Goal: Information Seeking & Learning: Check status

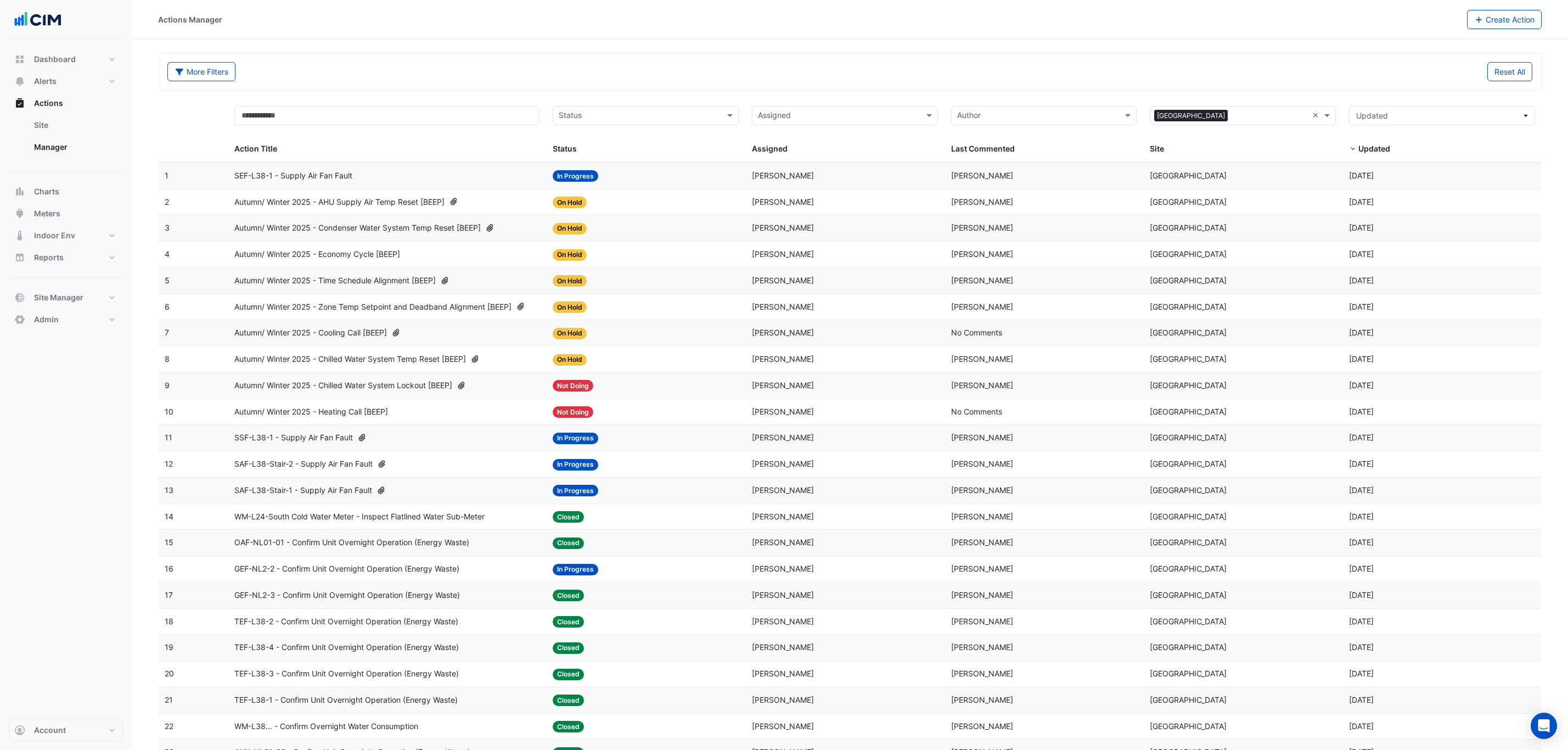
select select "***"
click at [86, 218] on button "Meters" at bounding box center [65, 214] width 114 height 22
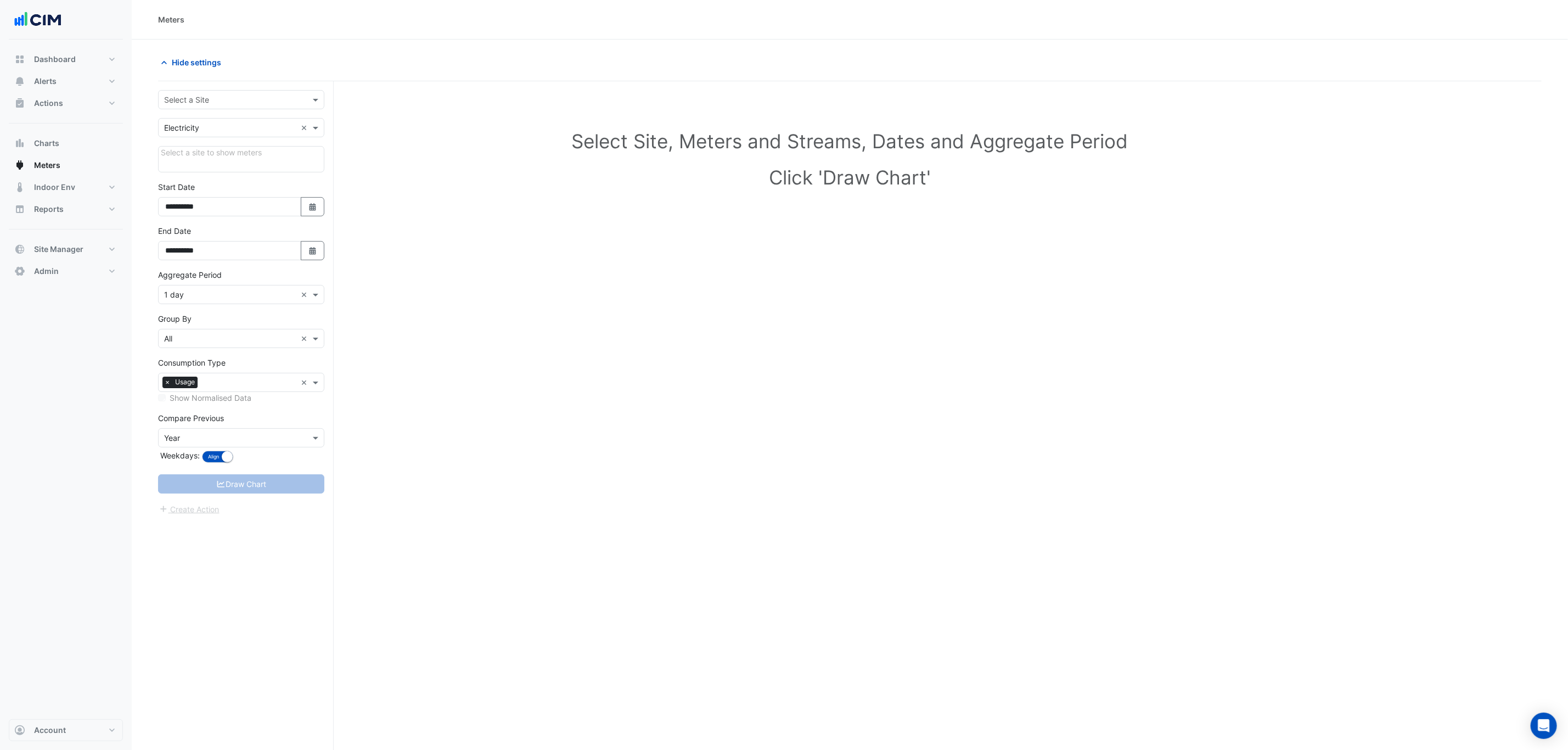
click at [258, 107] on div "Select a Site" at bounding box center [241, 99] width 166 height 19
type input "********"
click at [254, 140] on div "[STREET_ADDRESS]" at bounding box center [241, 140] width 166 height 16
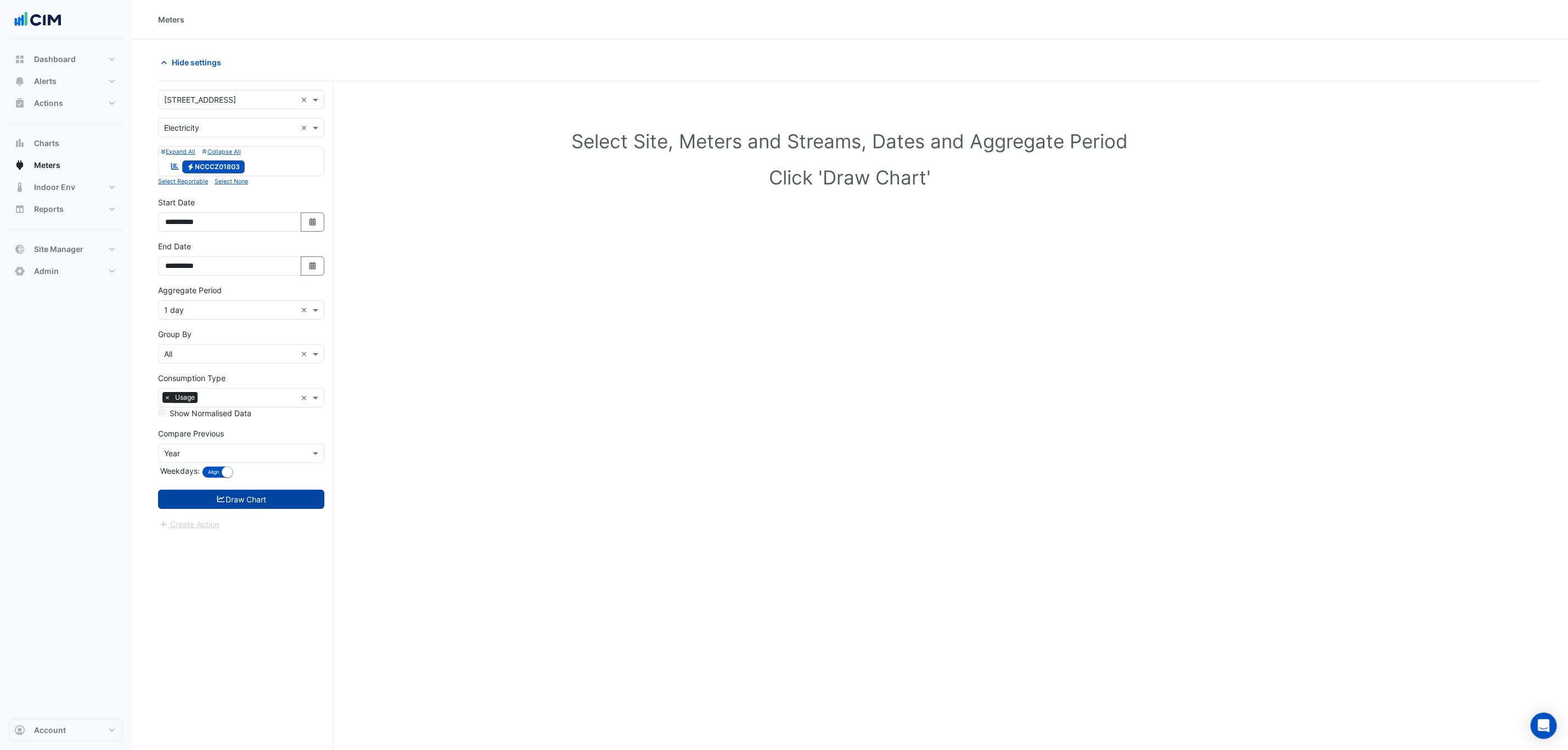
click at [292, 506] on button "Draw Chart" at bounding box center [241, 499] width 166 height 19
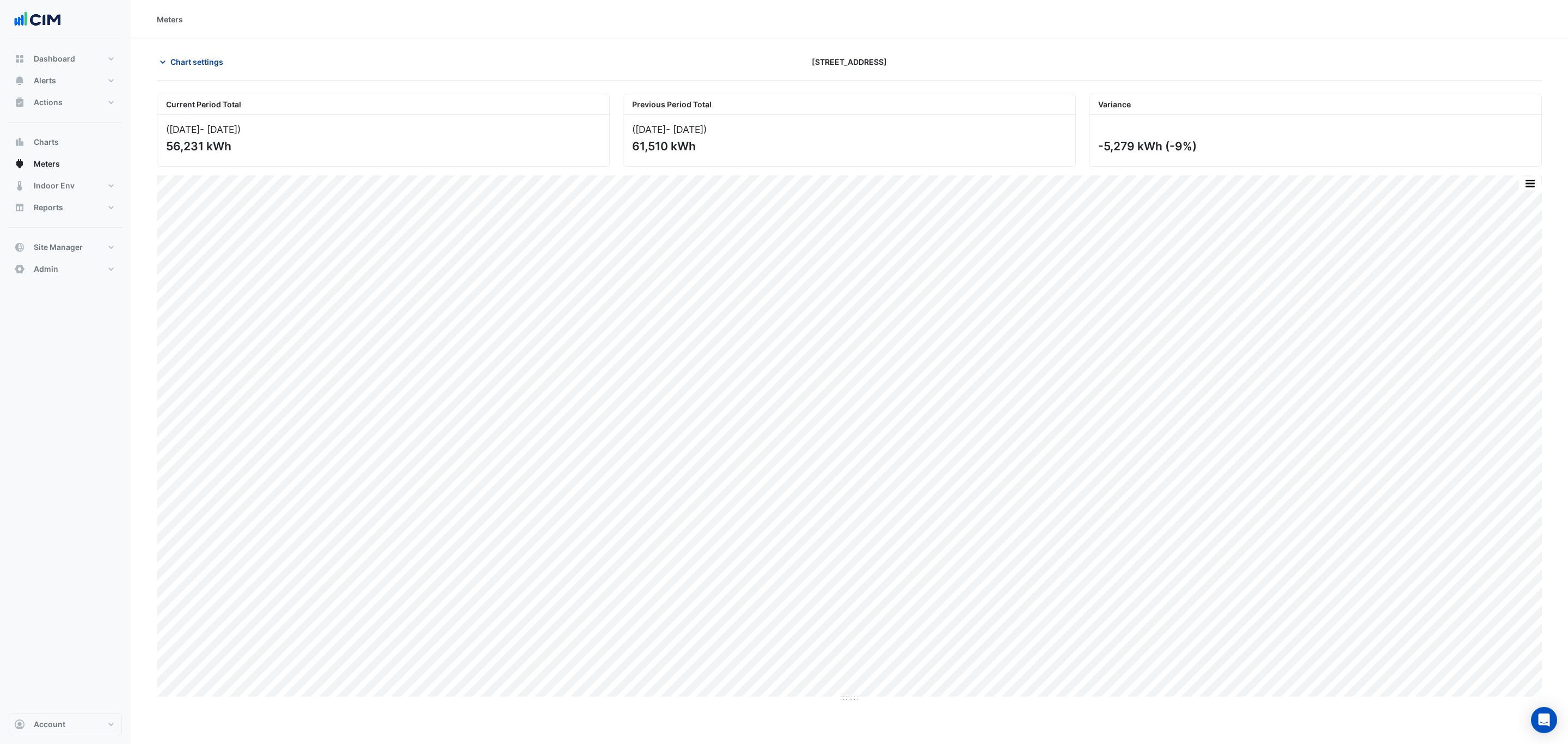
click at [201, 66] on span "Chart settings" at bounding box center [197, 62] width 53 height 12
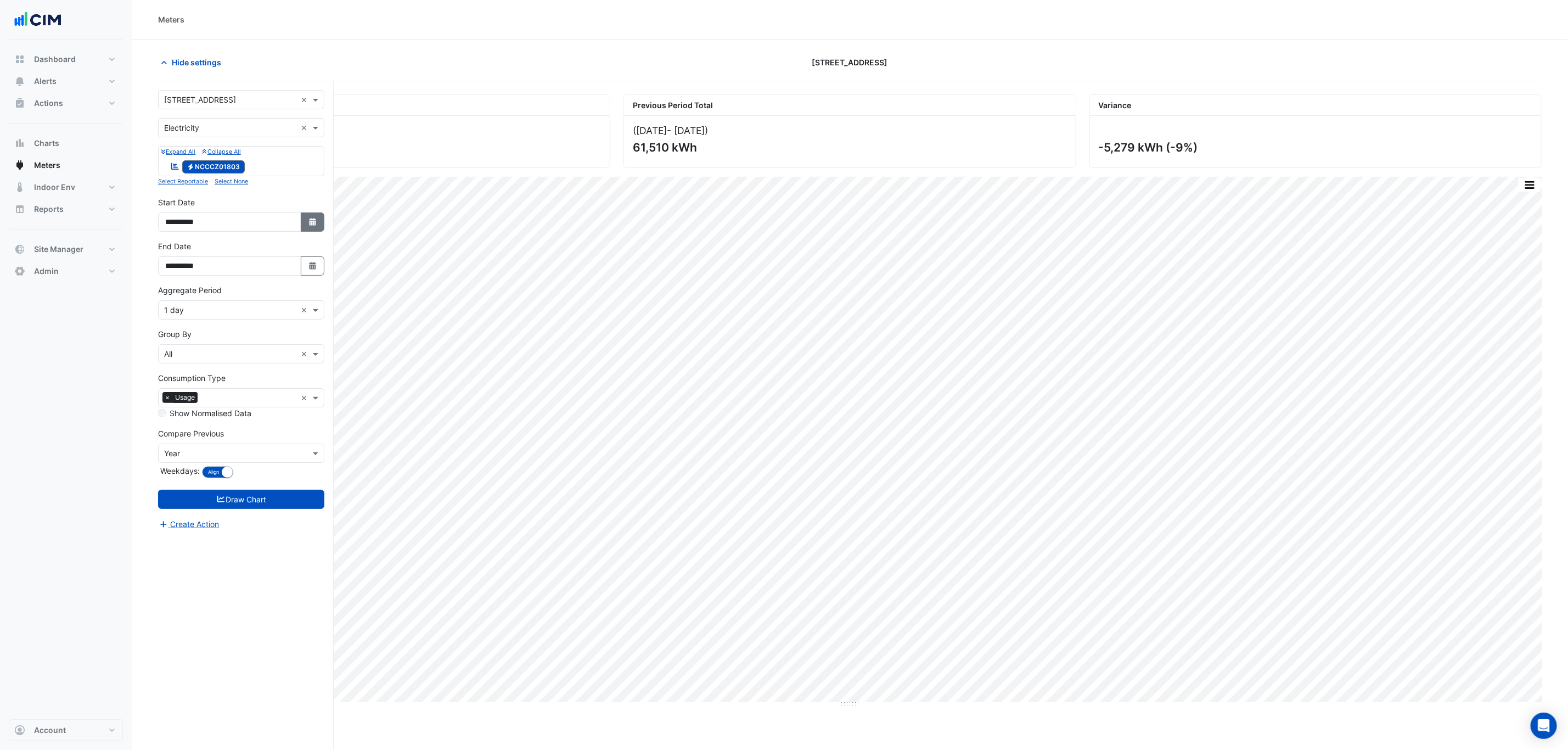
click at [311, 215] on button "Select Date" at bounding box center [313, 222] width 24 height 19
select select "*"
select select "****"
click at [172, 81] on button "Previous month" at bounding box center [176, 78] width 13 height 17
select select "*"
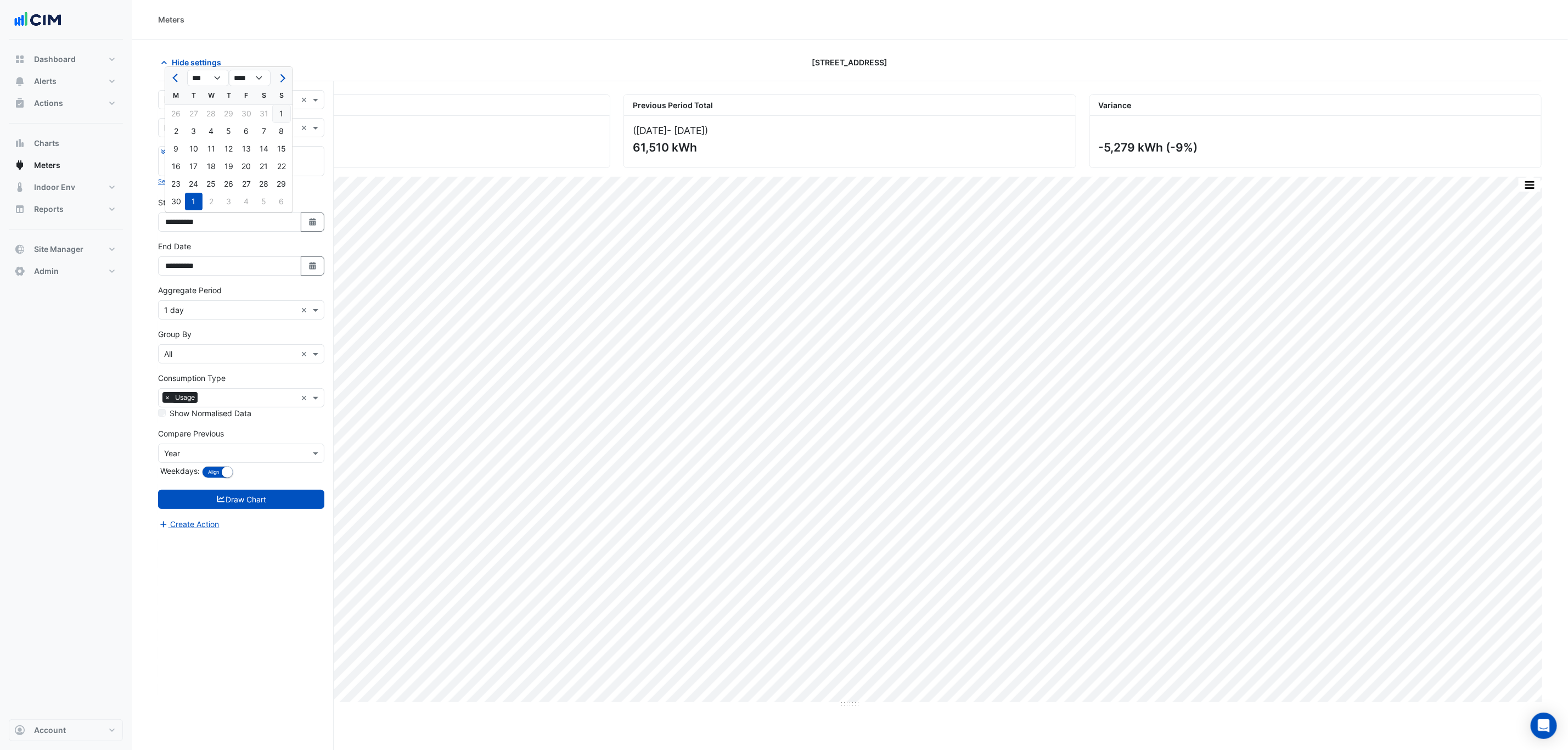
click at [281, 117] on div "1" at bounding box center [281, 114] width 17 height 17
type input "**********"
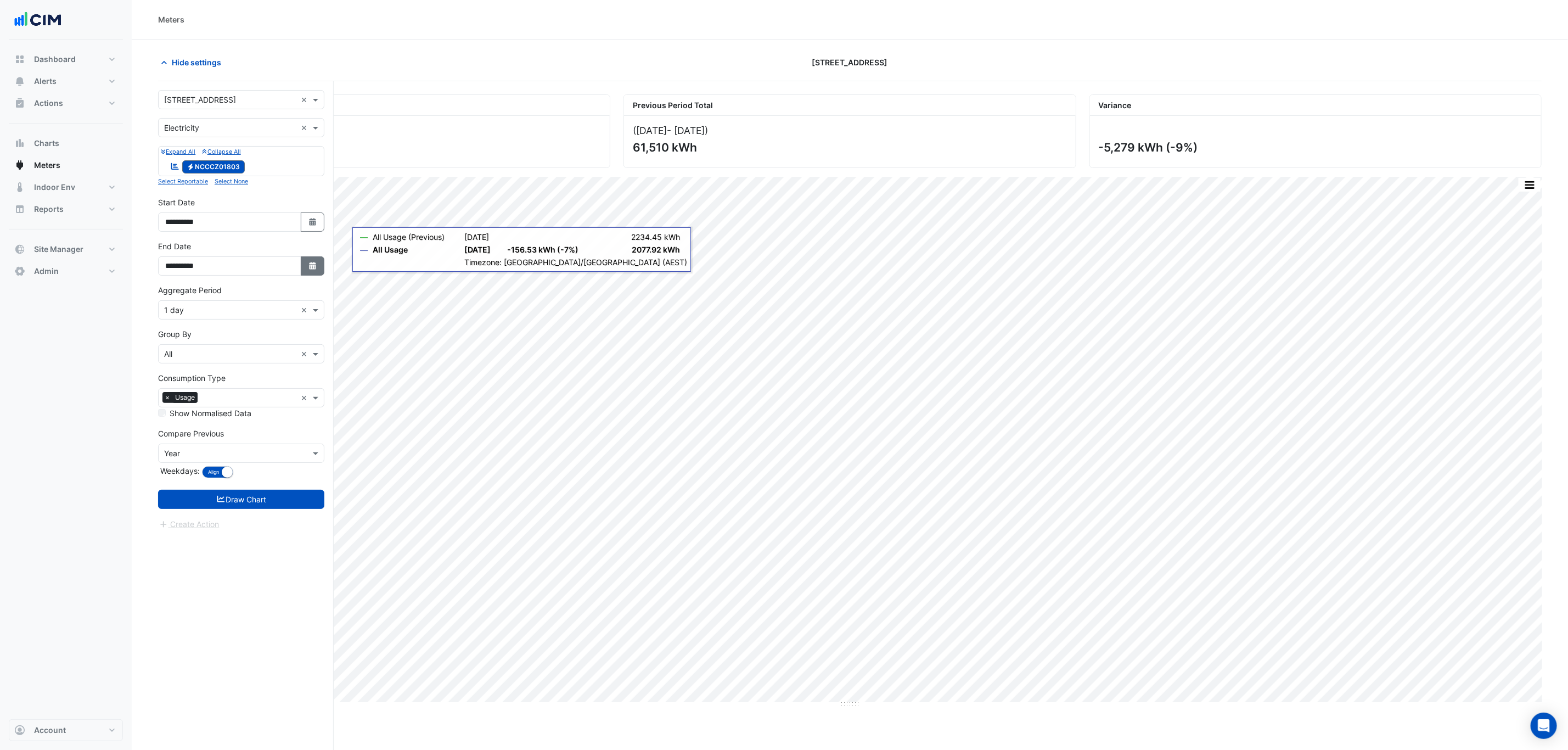
click at [313, 270] on icon "button" at bounding box center [312, 266] width 6 height 8
click at [178, 118] on span "Previous month" at bounding box center [177, 121] width 8 height 8
select select "*"
click at [177, 248] on div "30" at bounding box center [176, 245] width 17 height 17
type input "**********"
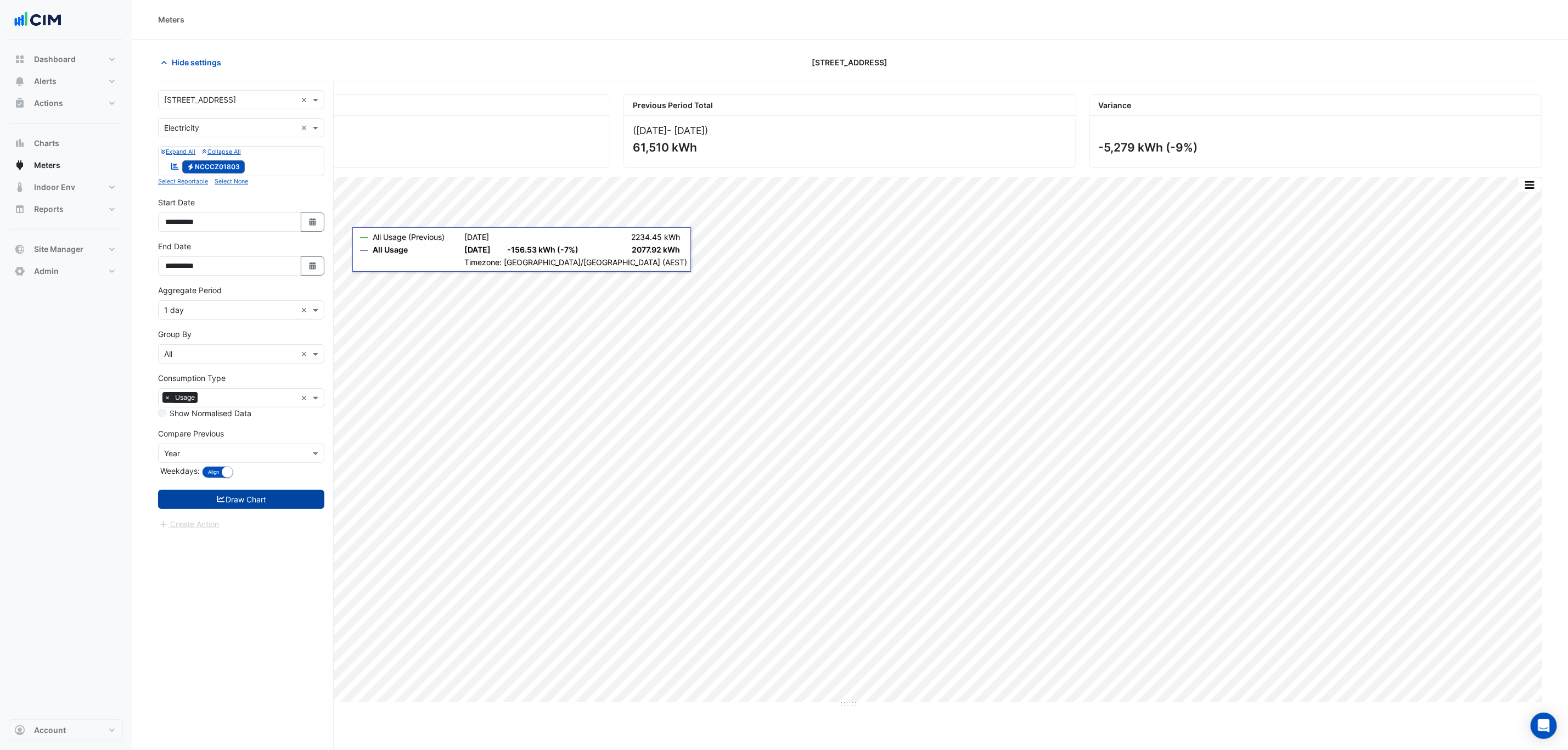
click at [282, 507] on button "Draw Chart" at bounding box center [241, 499] width 166 height 19
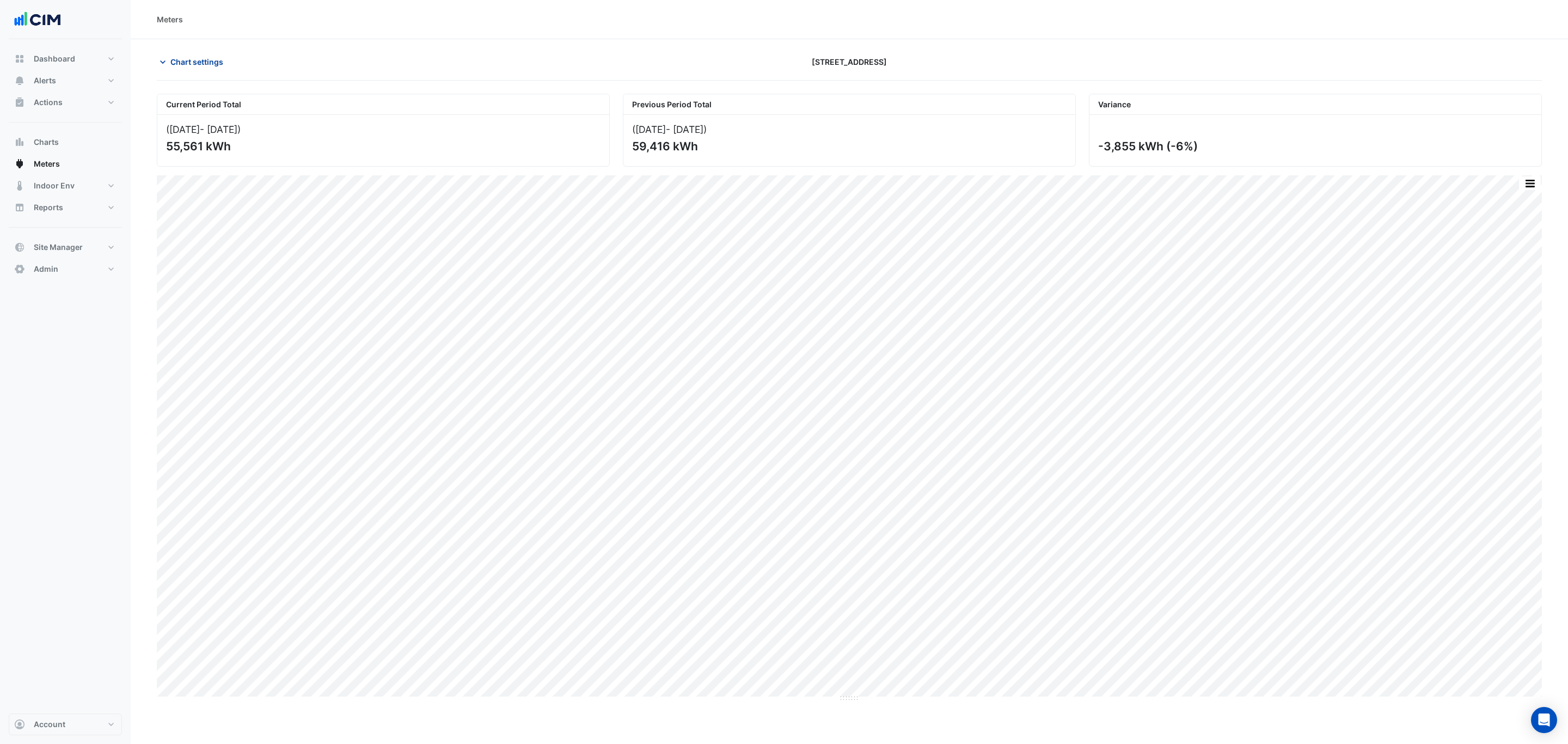
click at [205, 64] on span "Chart settings" at bounding box center [197, 62] width 53 height 12
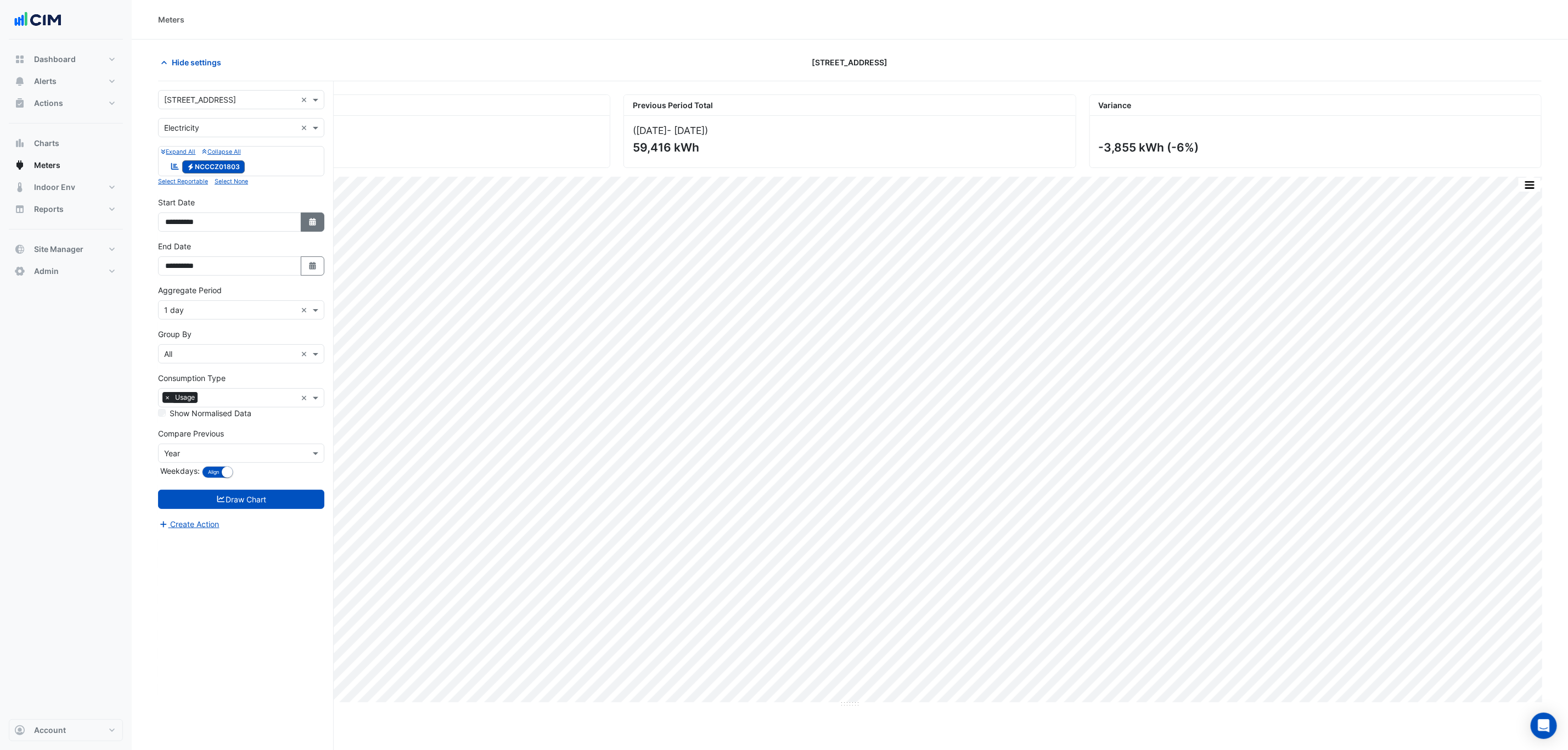
click at [309, 222] on icon "button" at bounding box center [312, 222] width 6 height 8
select select "*"
select select "****"
click at [279, 111] on div "1" at bounding box center [281, 114] width 17 height 17
click at [315, 260] on button "Select Date" at bounding box center [313, 266] width 24 height 19
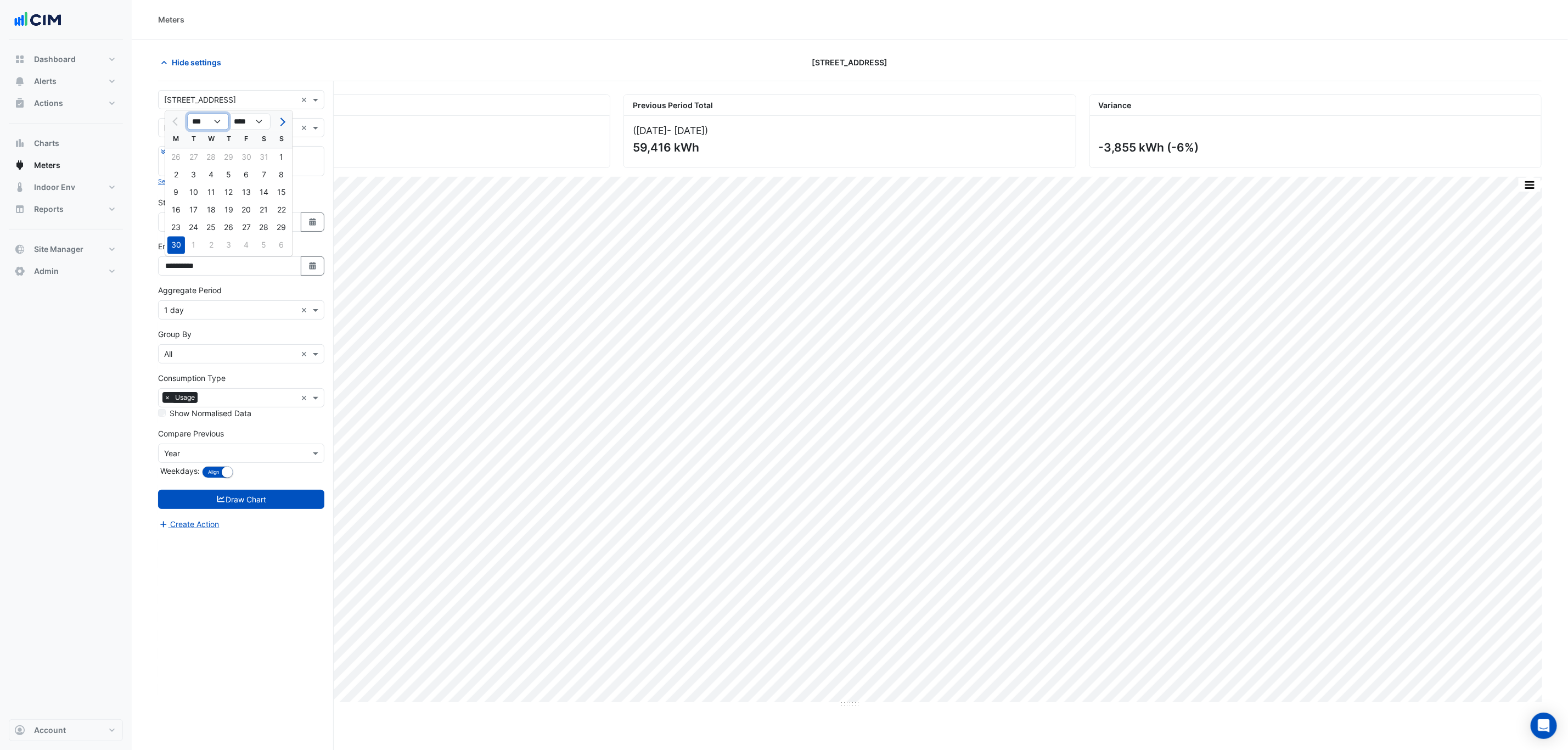
click at [212, 121] on select "*** *** *** *** *** *** ***" at bounding box center [207, 121] width 42 height 17
select select "*"
click at [187, 114] on select "*** *** *** *** *** *** ***" at bounding box center [207, 121] width 42 height 17
click at [230, 225] on div "31" at bounding box center [229, 228] width 17 height 17
type input "**********"
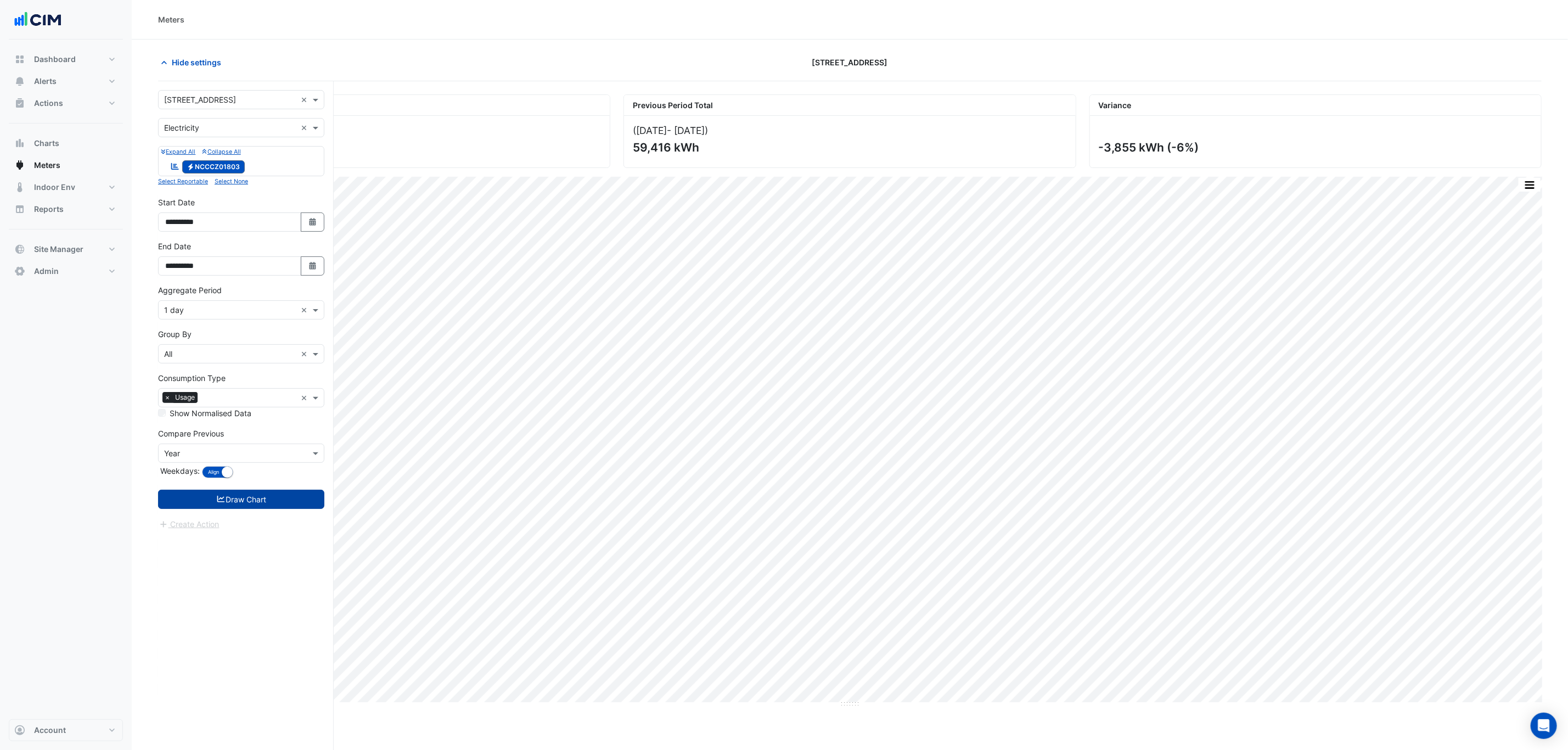
click at [278, 506] on button "Draw Chart" at bounding box center [241, 499] width 166 height 19
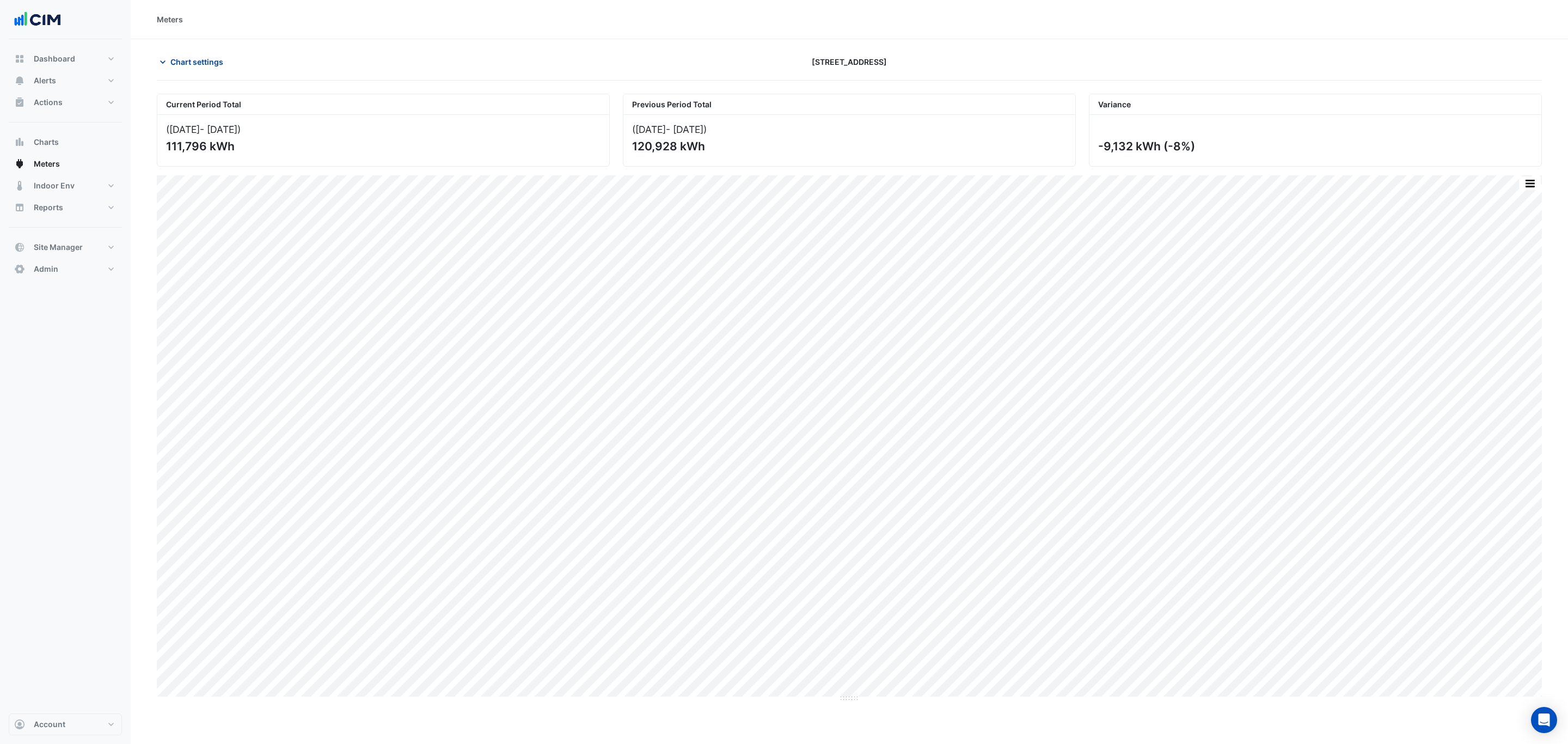
click at [196, 55] on button "Chart settings" at bounding box center [194, 62] width 74 height 19
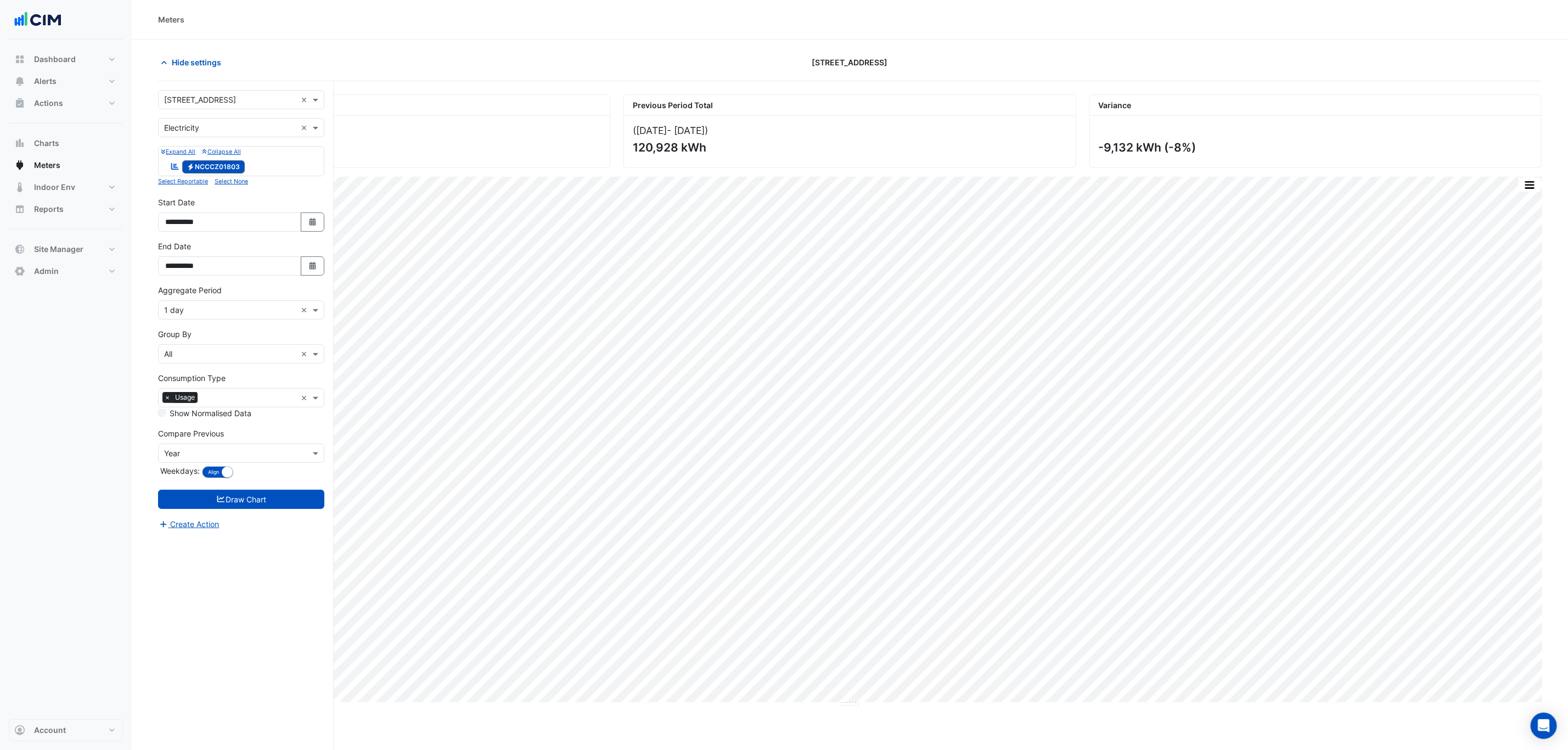
click at [234, 315] on input "text" at bounding box center [230, 310] width 132 height 12
click at [226, 377] on div "1 hour" at bounding box center [241, 383] width 166 height 16
click at [266, 500] on button "Draw Chart" at bounding box center [241, 499] width 166 height 19
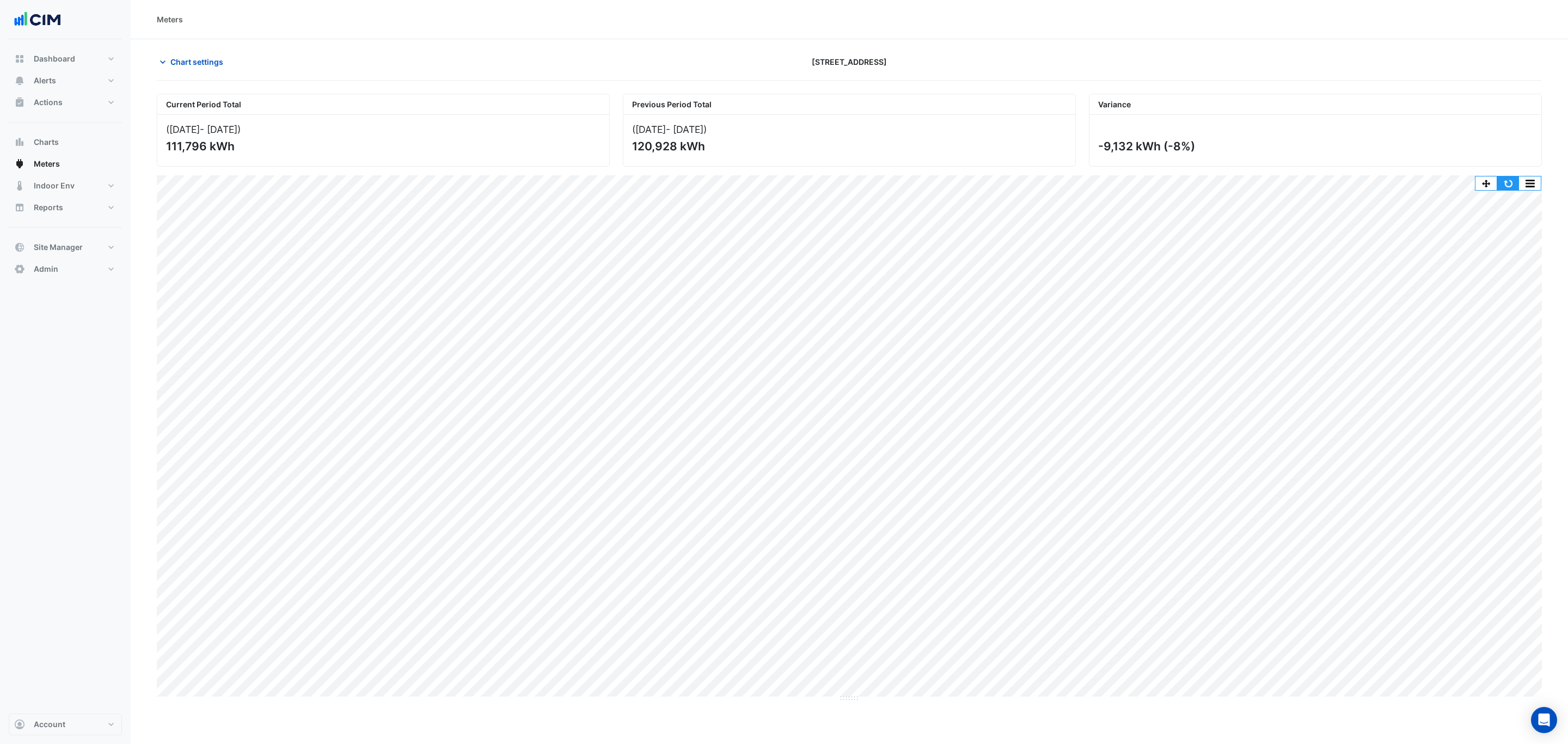
click at [1514, 184] on button "button" at bounding box center [1509, 183] width 22 height 13
click at [1505, 189] on button "button" at bounding box center [1509, 183] width 22 height 13
click at [66, 78] on button "Alerts" at bounding box center [65, 81] width 113 height 22
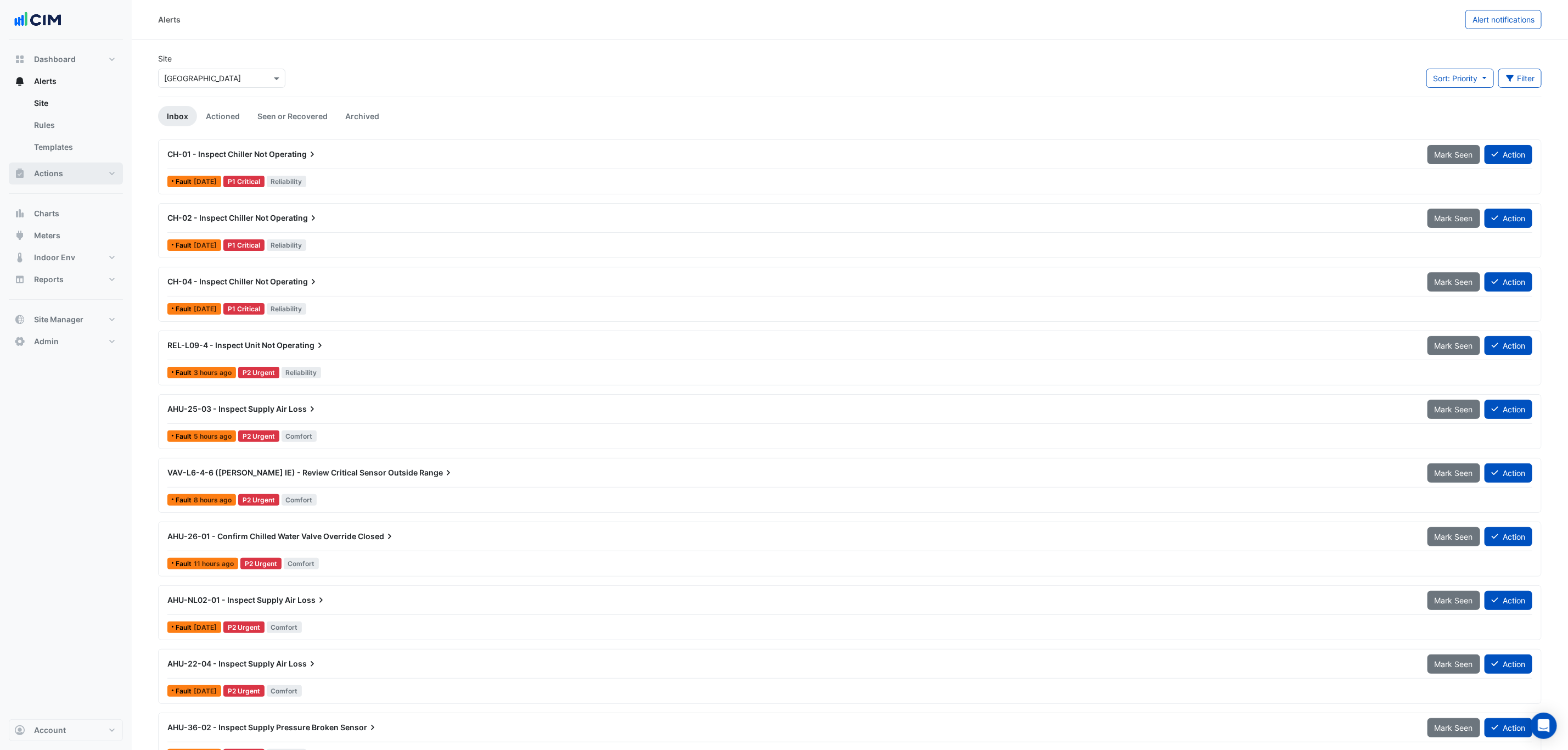
click at [88, 171] on button "Actions" at bounding box center [65, 174] width 114 height 22
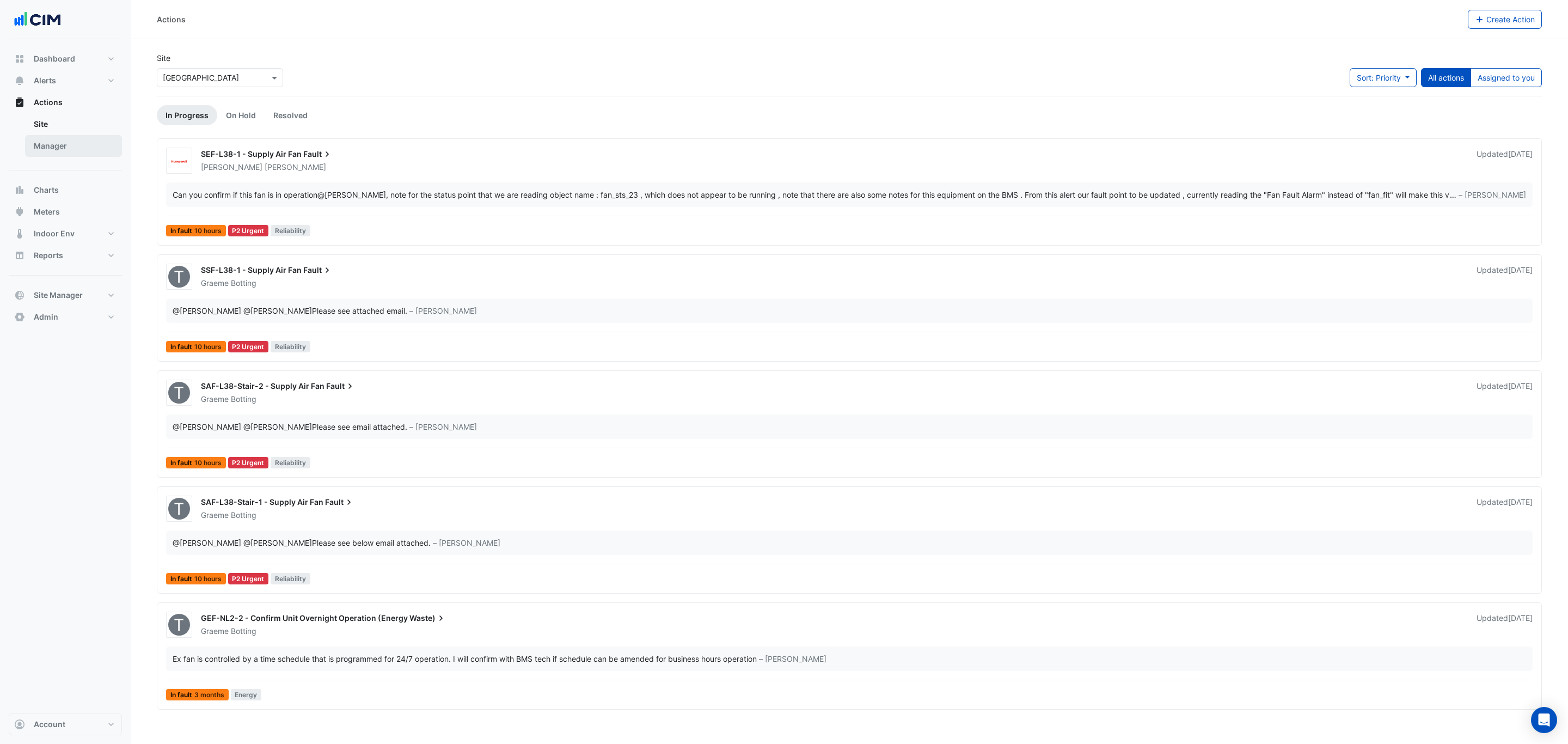
click at [81, 141] on link "Manager" at bounding box center [74, 146] width 97 height 22
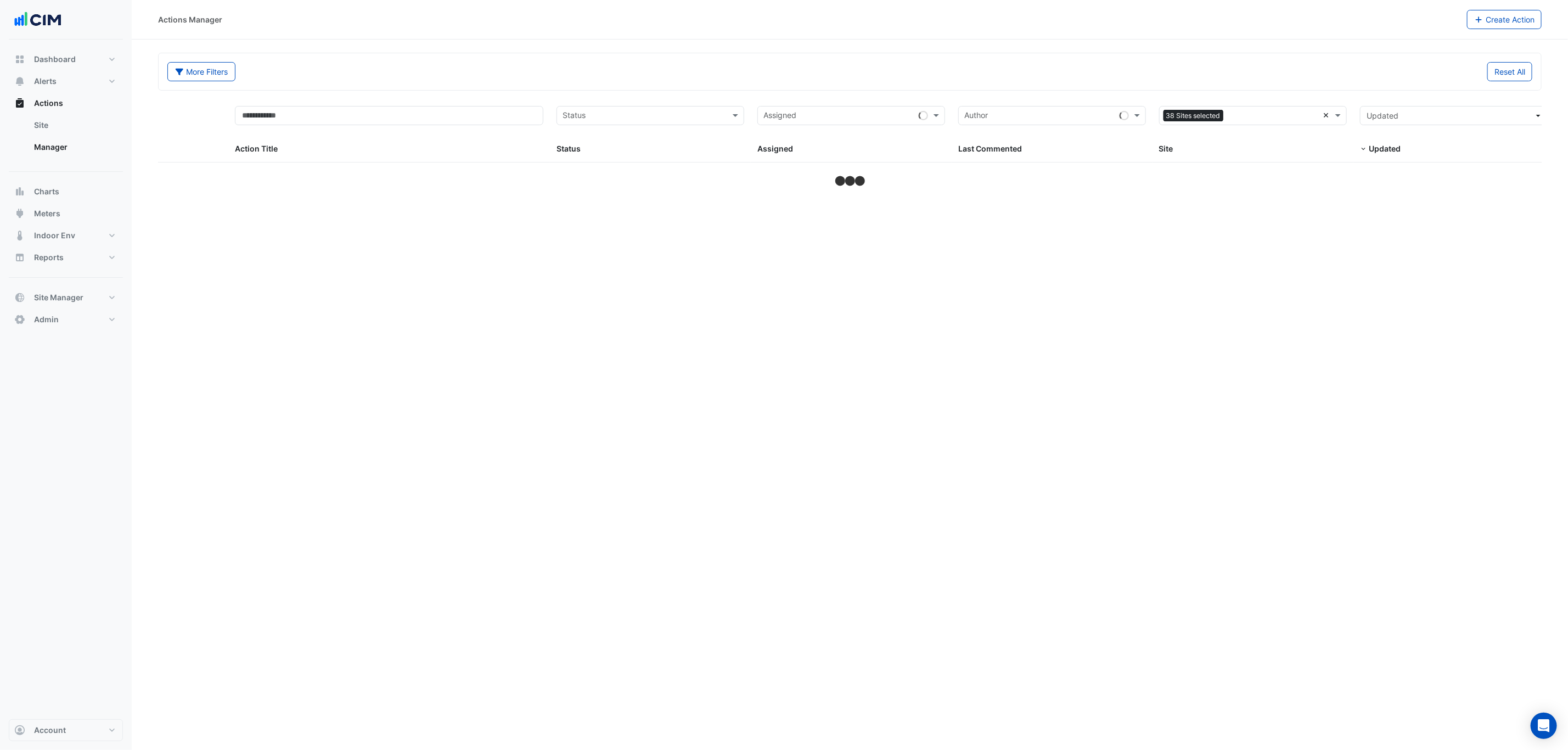
select select "***"
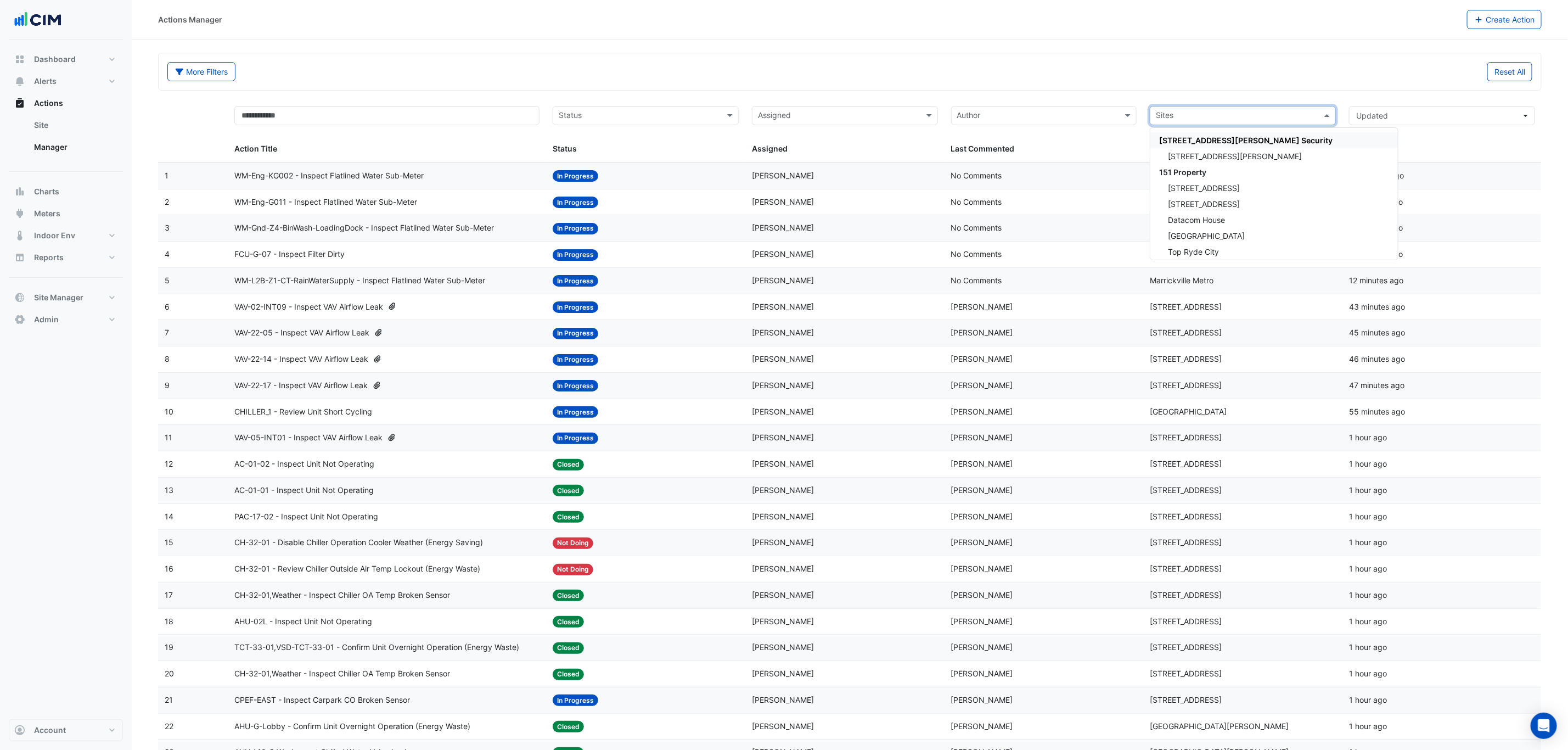
click at [1234, 110] on div "Sites" at bounding box center [1234, 116] width 167 height 17
type input "****"
click at [1237, 157] on div "[STREET_ADDRESS]" at bounding box center [1242, 156] width 185 height 16
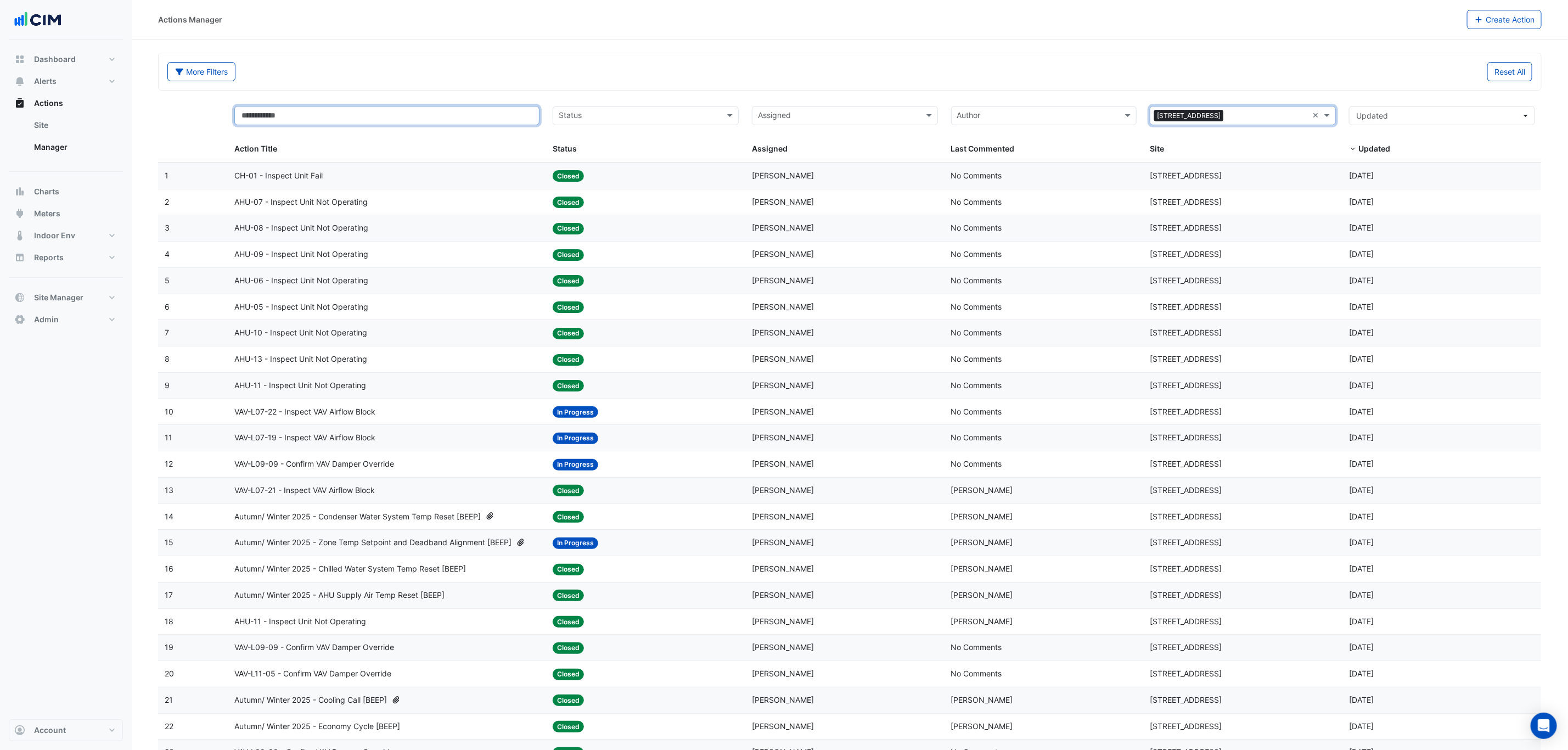
click at [483, 121] on input "text" at bounding box center [386, 115] width 305 height 19
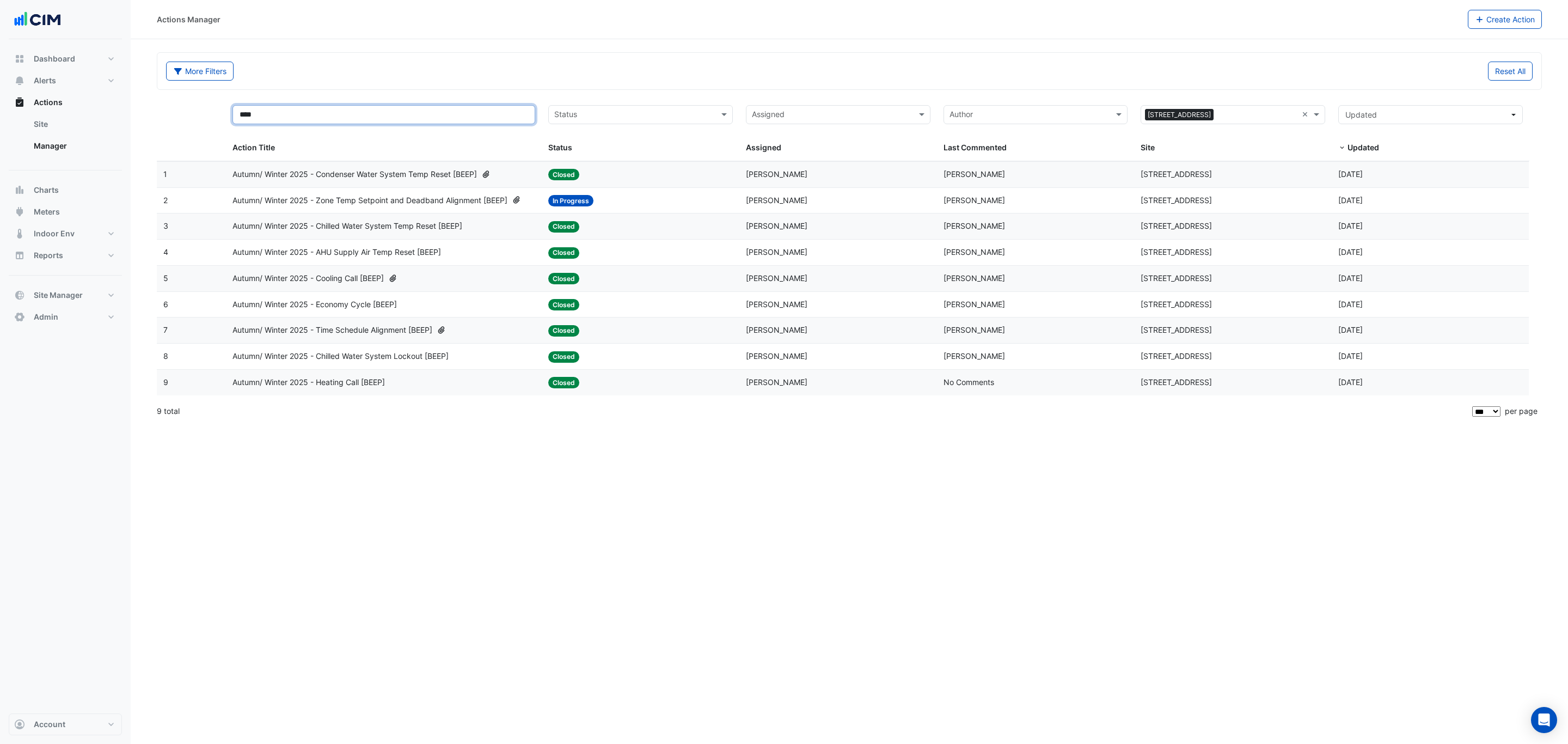
type input "****"
click at [482, 334] on div "Autumn/ Winter 2025 - Time Schedule Alignment [BEEP]" at bounding box center [383, 330] width 303 height 13
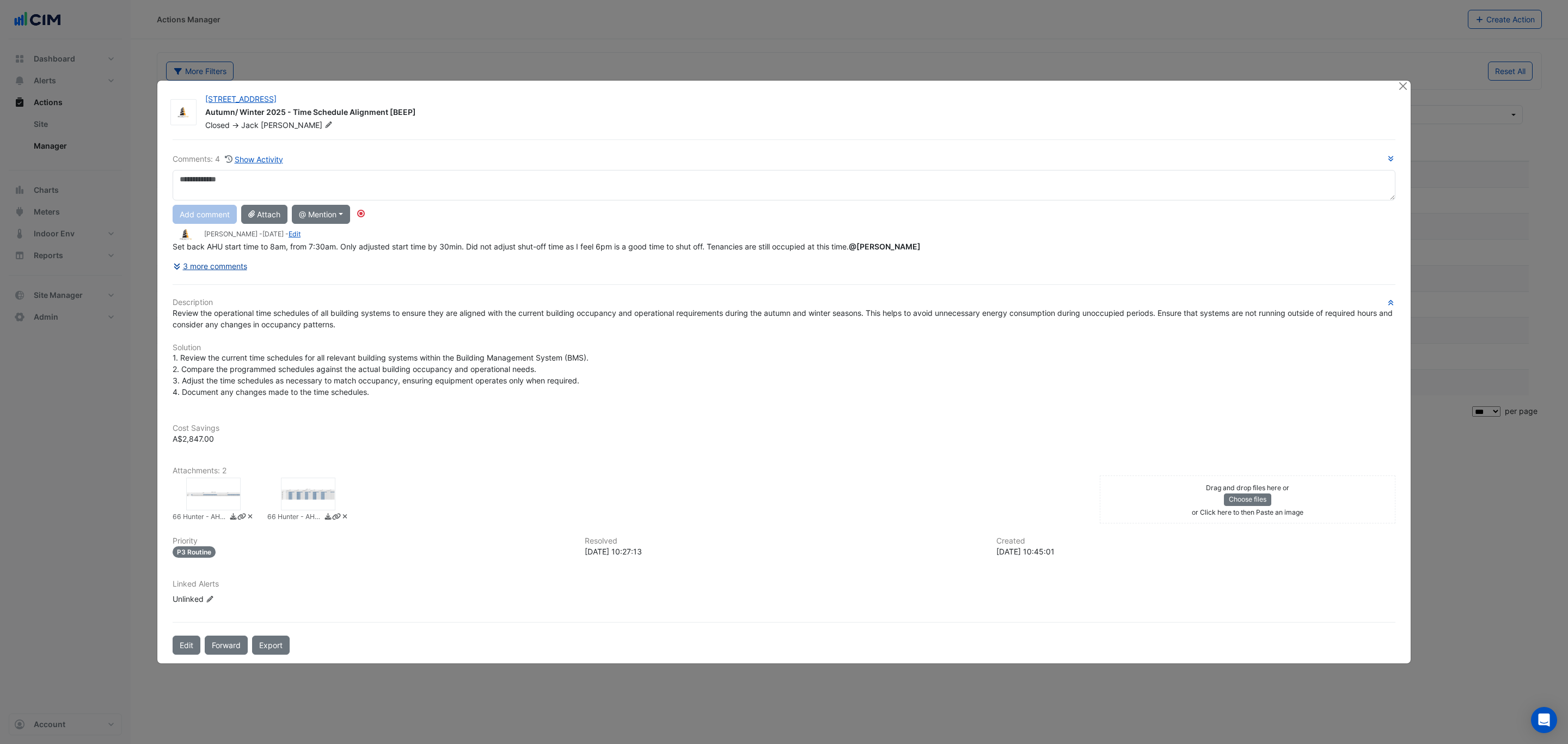
click at [242, 264] on button "3 more comments" at bounding box center [210, 266] width 75 height 19
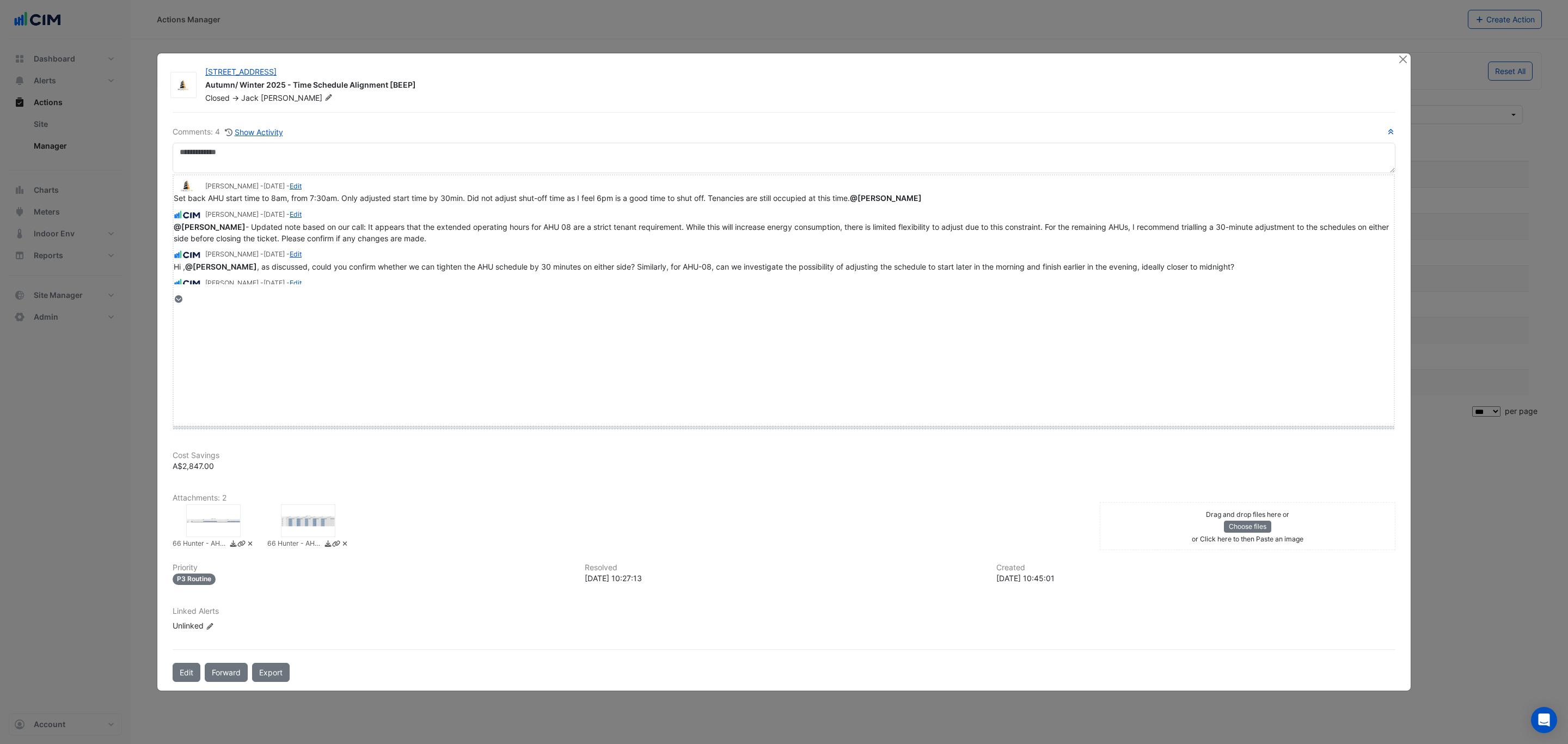
drag, startPoint x: 193, startPoint y: 297, endPoint x: 231, endPoint y: 419, distance: 127.8
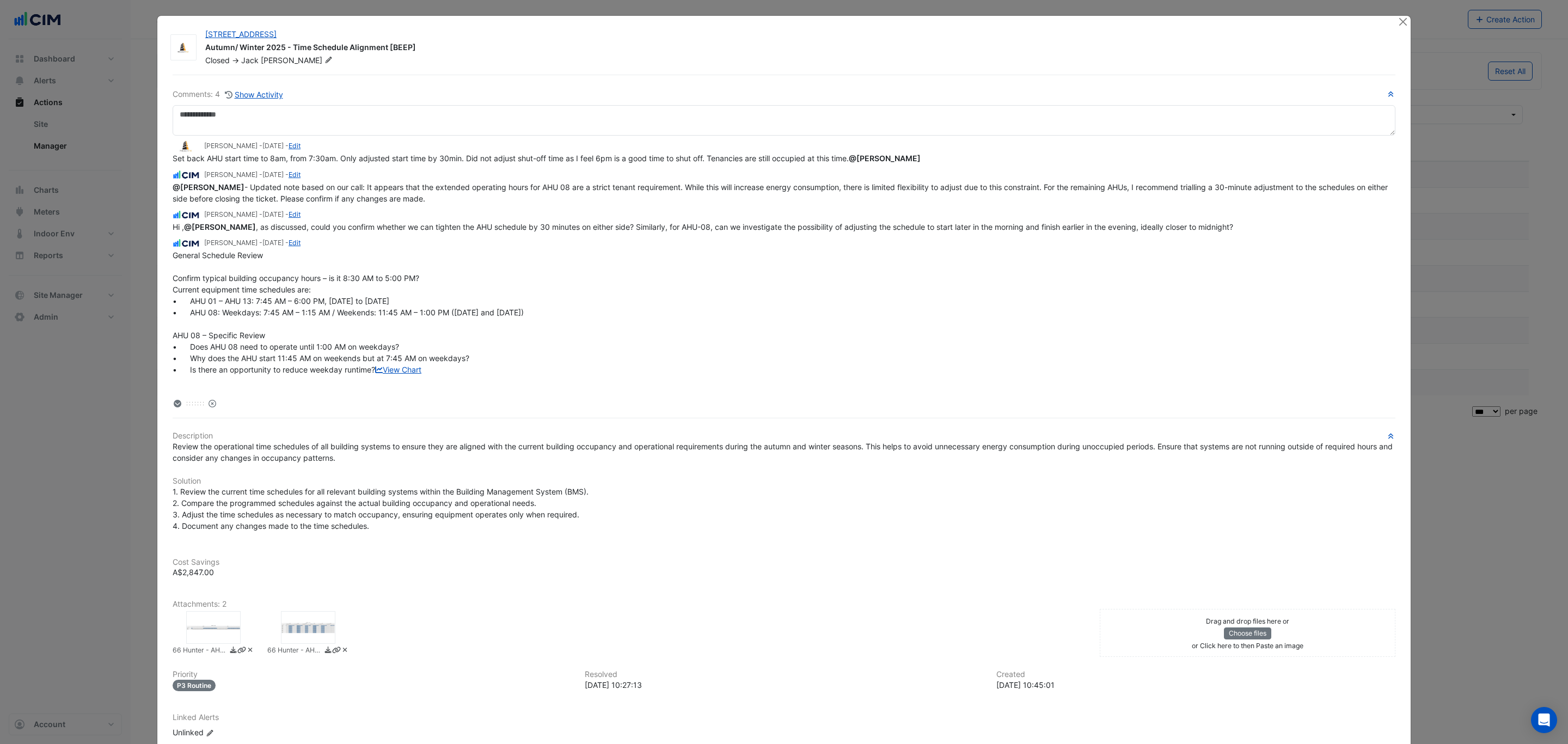
drag, startPoint x: 190, startPoint y: 402, endPoint x: 193, endPoint y: 412, distance: 10.4
click at [193, 412] on div "Comments: 4 Show Activity [PERSON_NAME] - [DATE] - Edit Set back AHU start time…" at bounding box center [784, 431] width 1236 height 714
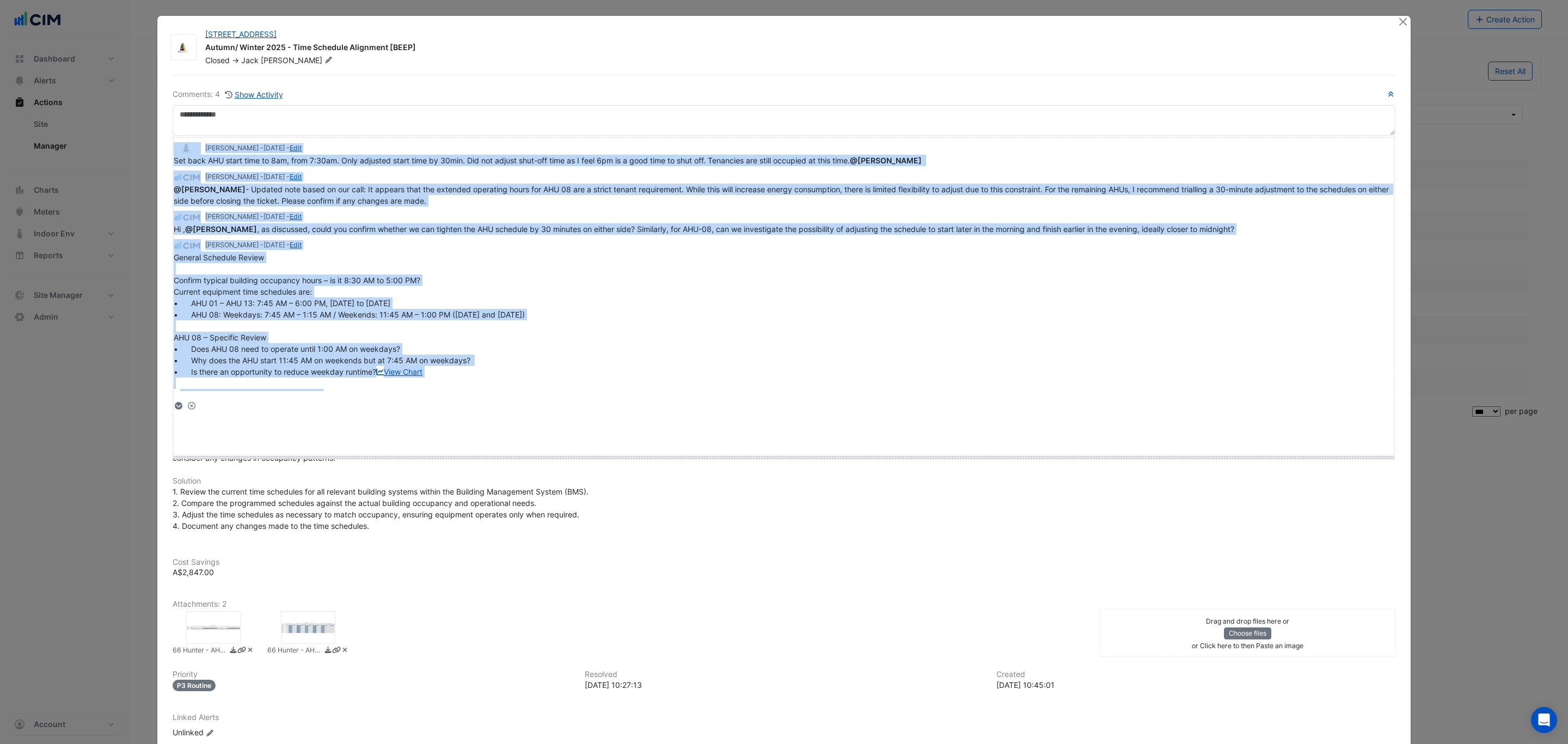
drag, startPoint x: 191, startPoint y: 405, endPoint x: 211, endPoint y: 464, distance: 62.3
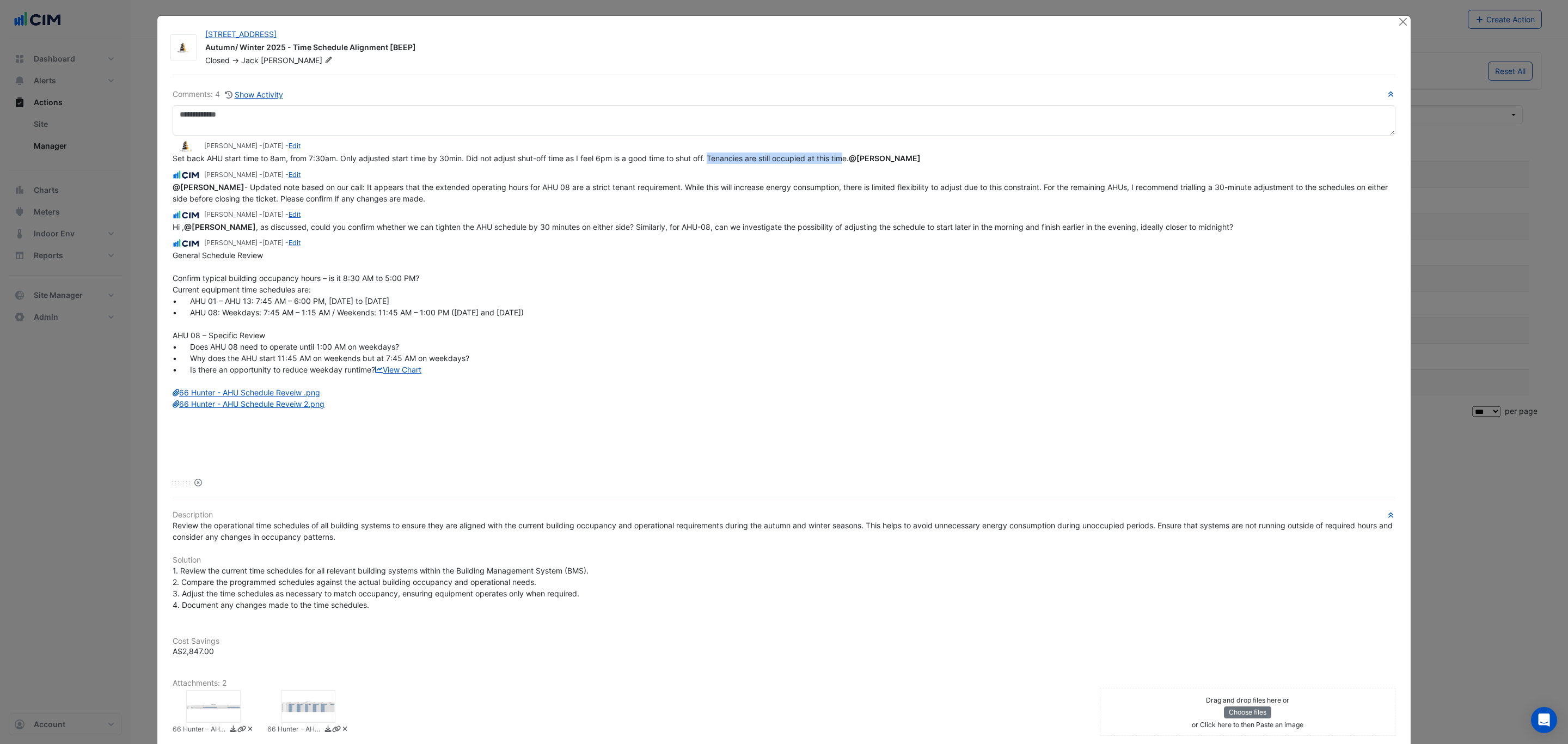
drag, startPoint x: 704, startPoint y: 159, endPoint x: 838, endPoint y: 150, distance: 134.3
click at [840, 151] on app-ticket-comment "[PERSON_NAME] - [DATE] - Edit Set back AHU start time to 8am, from 7:30am. Only…" at bounding box center [784, 152] width 1223 height 24
click at [759, 292] on div "General Schedule Review Confirm typical building occupancy hours – is it 8:30 A…" at bounding box center [784, 329] width 1223 height 160
click at [1398, 20] on button "Close" at bounding box center [1403, 21] width 12 height 12
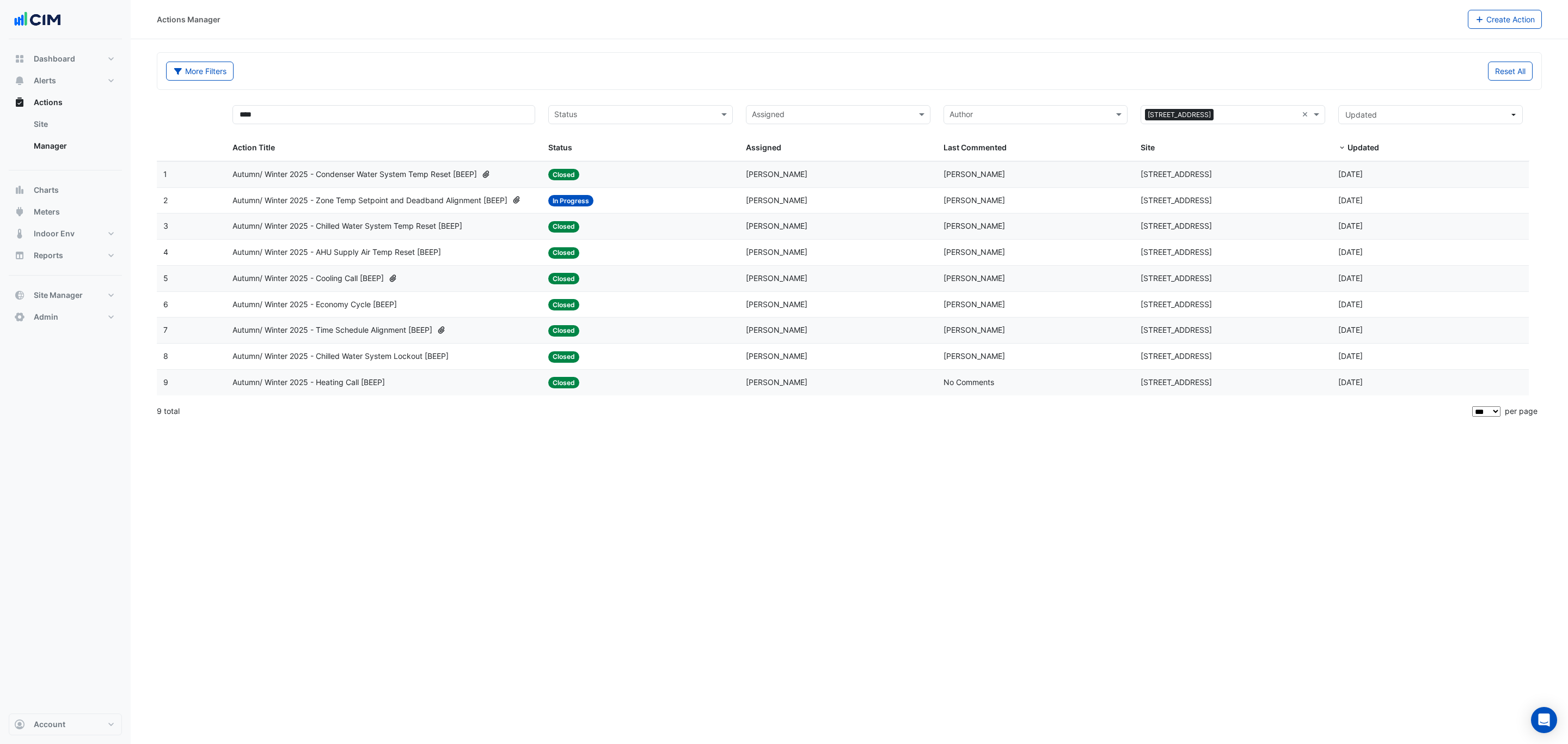
click at [484, 307] on div "Autumn/ Winter 2025 - Economy Cycle [BEEP]" at bounding box center [383, 305] width 303 height 13
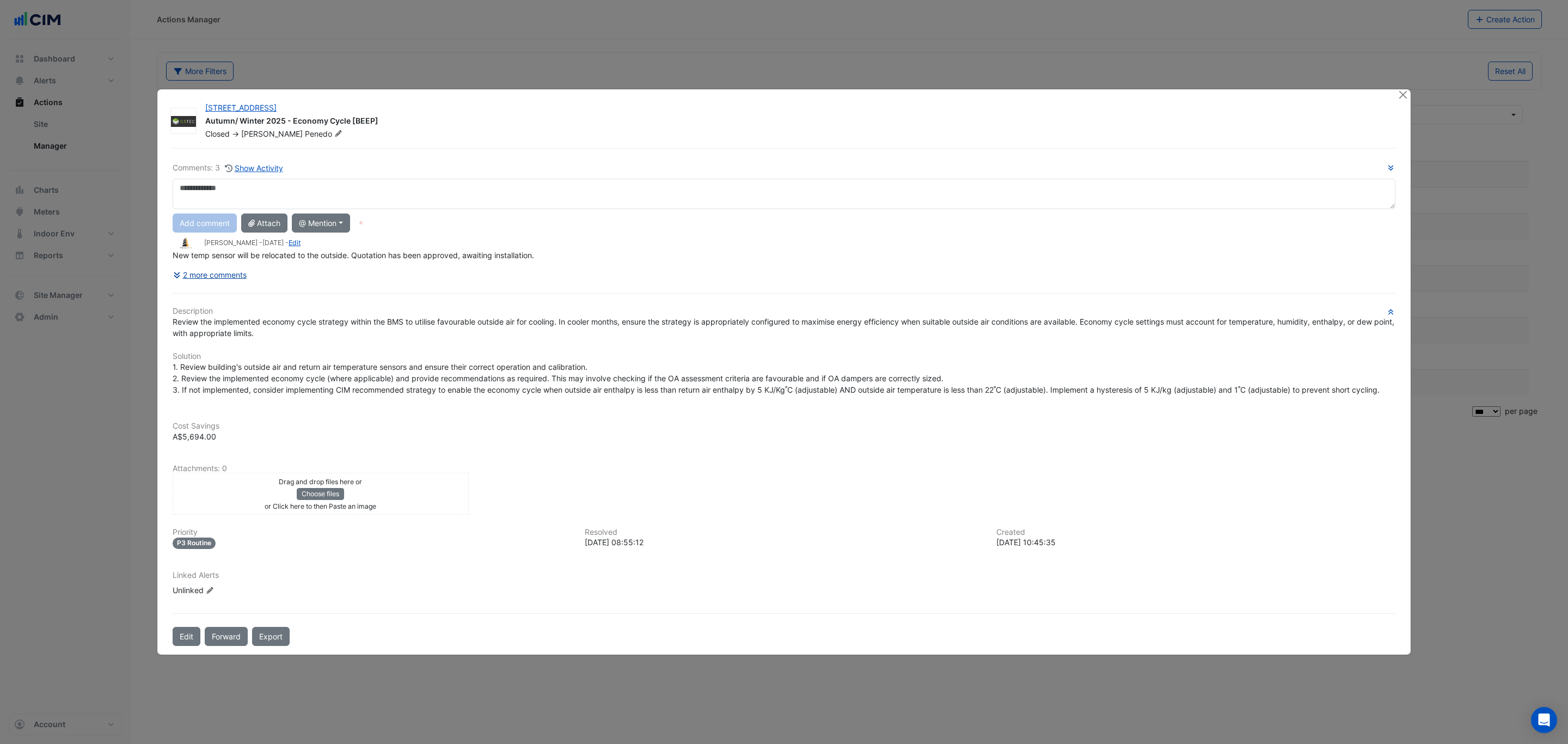
click at [235, 276] on button "2 more comments" at bounding box center [210, 275] width 74 height 19
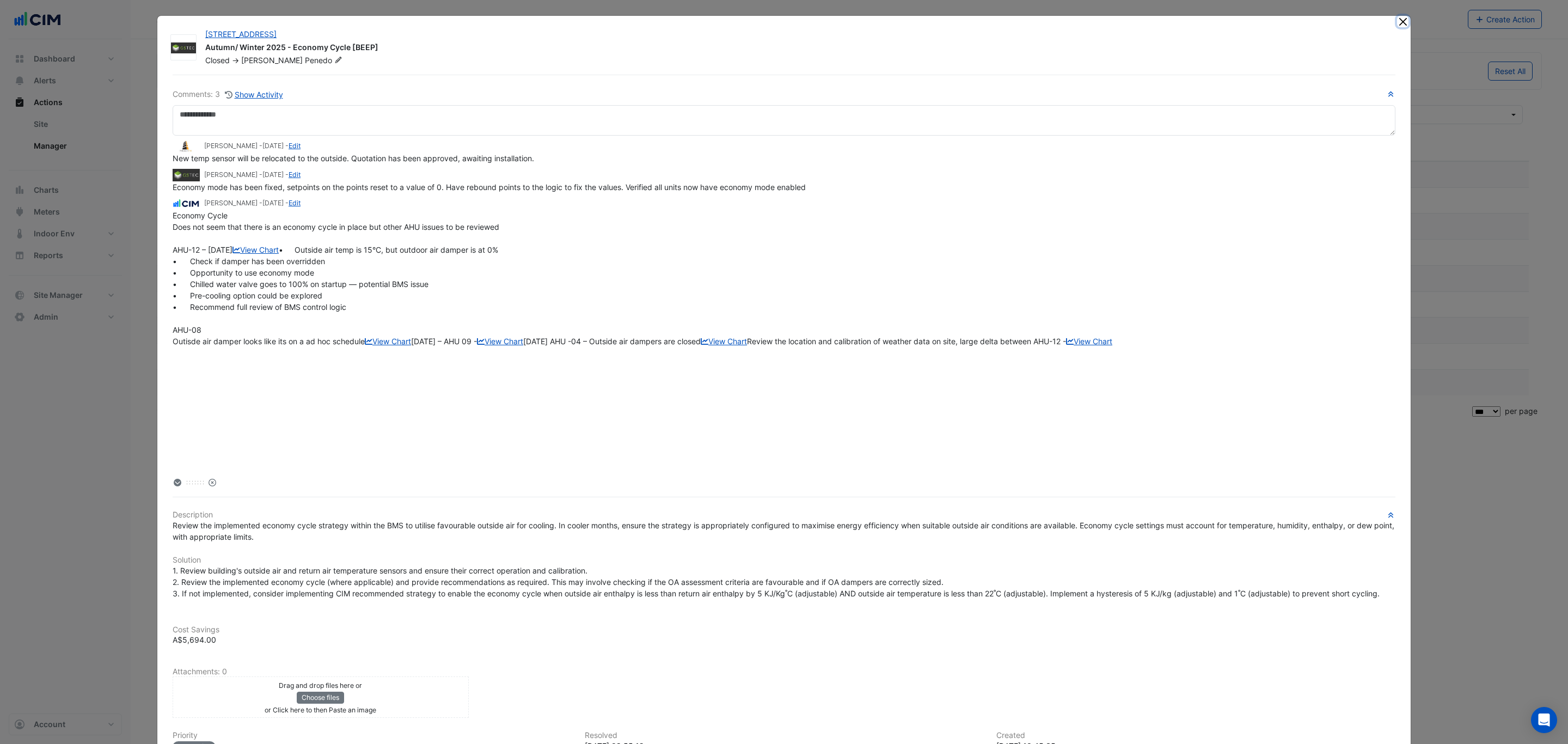
click at [1398, 24] on button "Close" at bounding box center [1403, 21] width 12 height 12
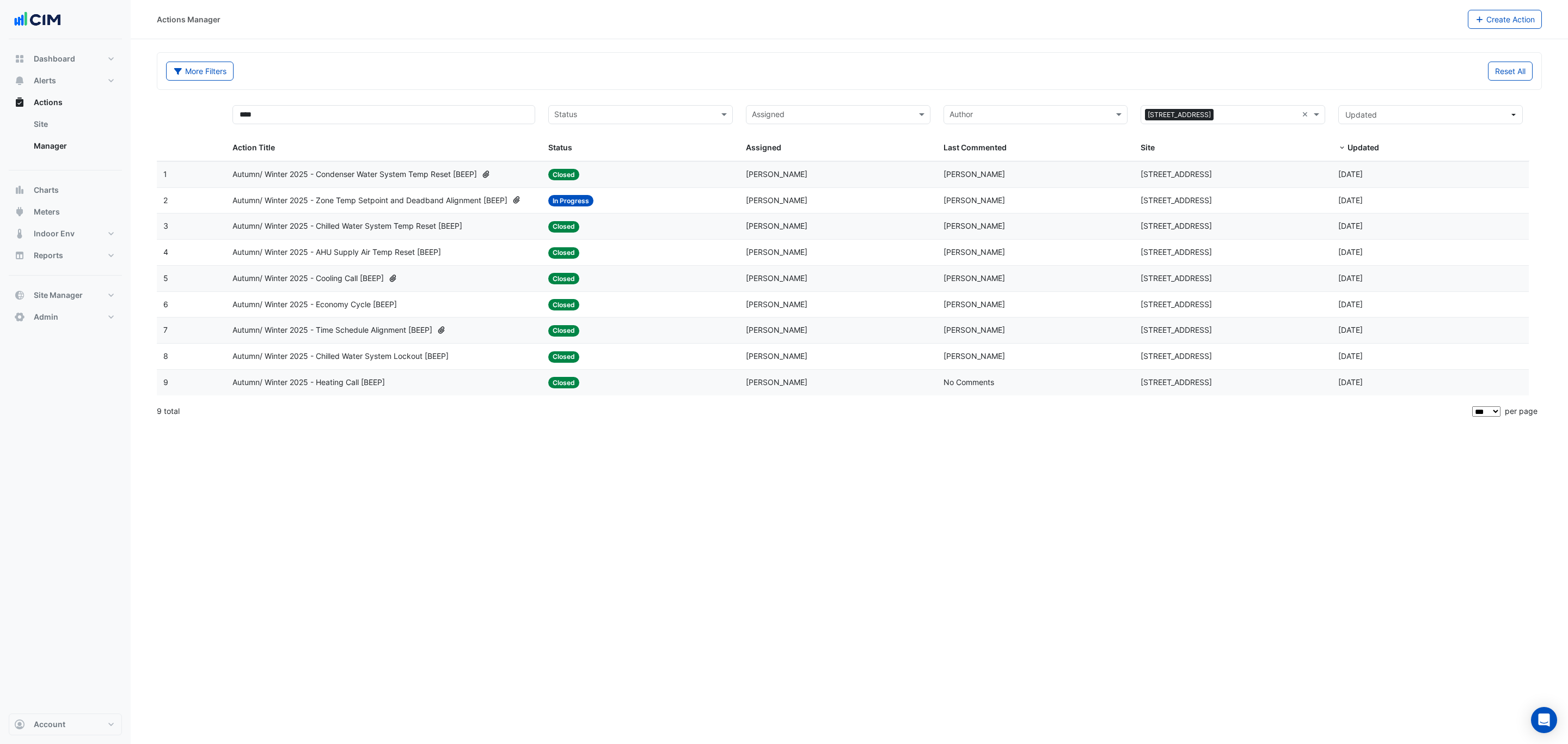
click at [477, 336] on div "Autumn/ Winter 2025 - Time Schedule Alignment [BEEP]" at bounding box center [383, 330] width 303 height 13
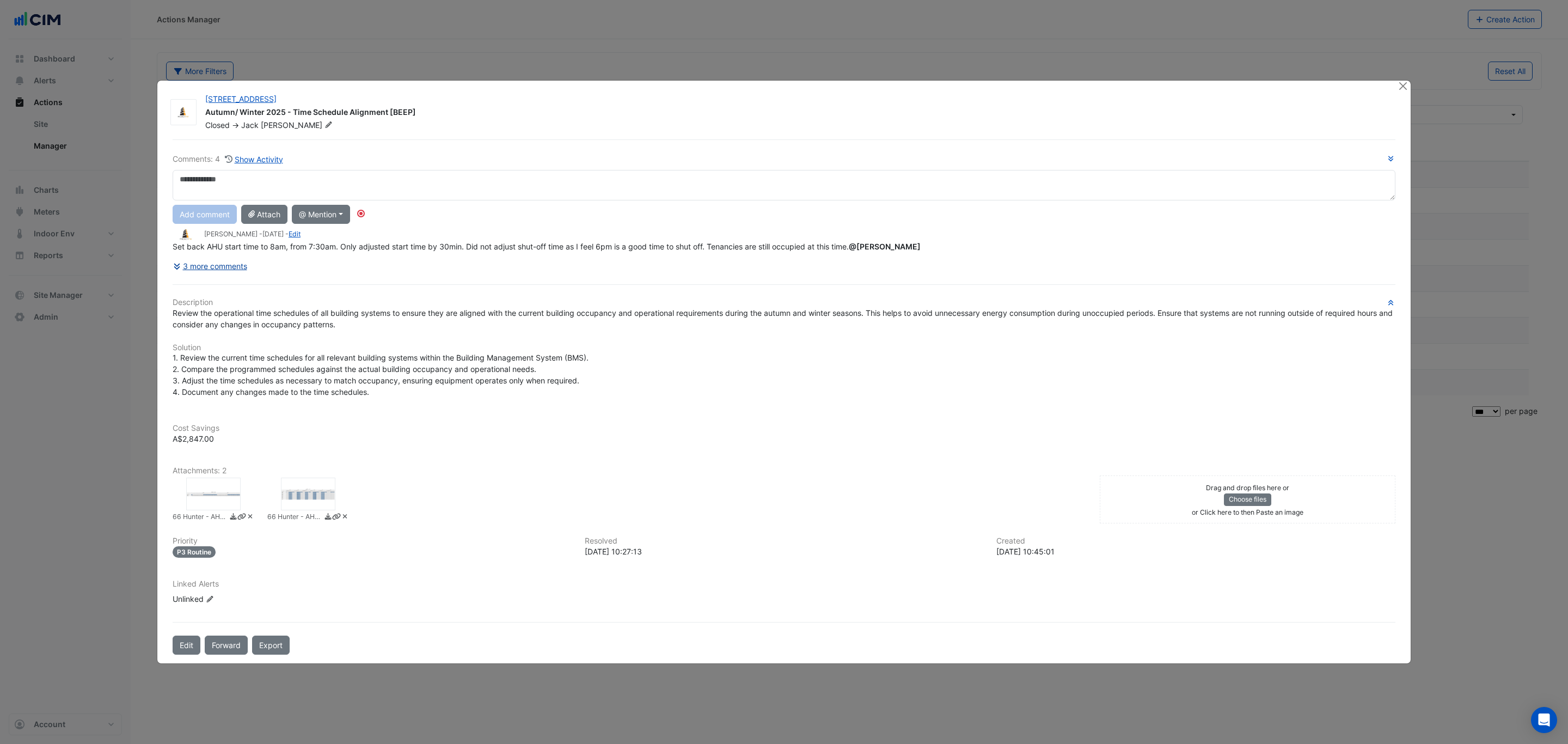
click at [246, 264] on button "3 more comments" at bounding box center [210, 266] width 75 height 19
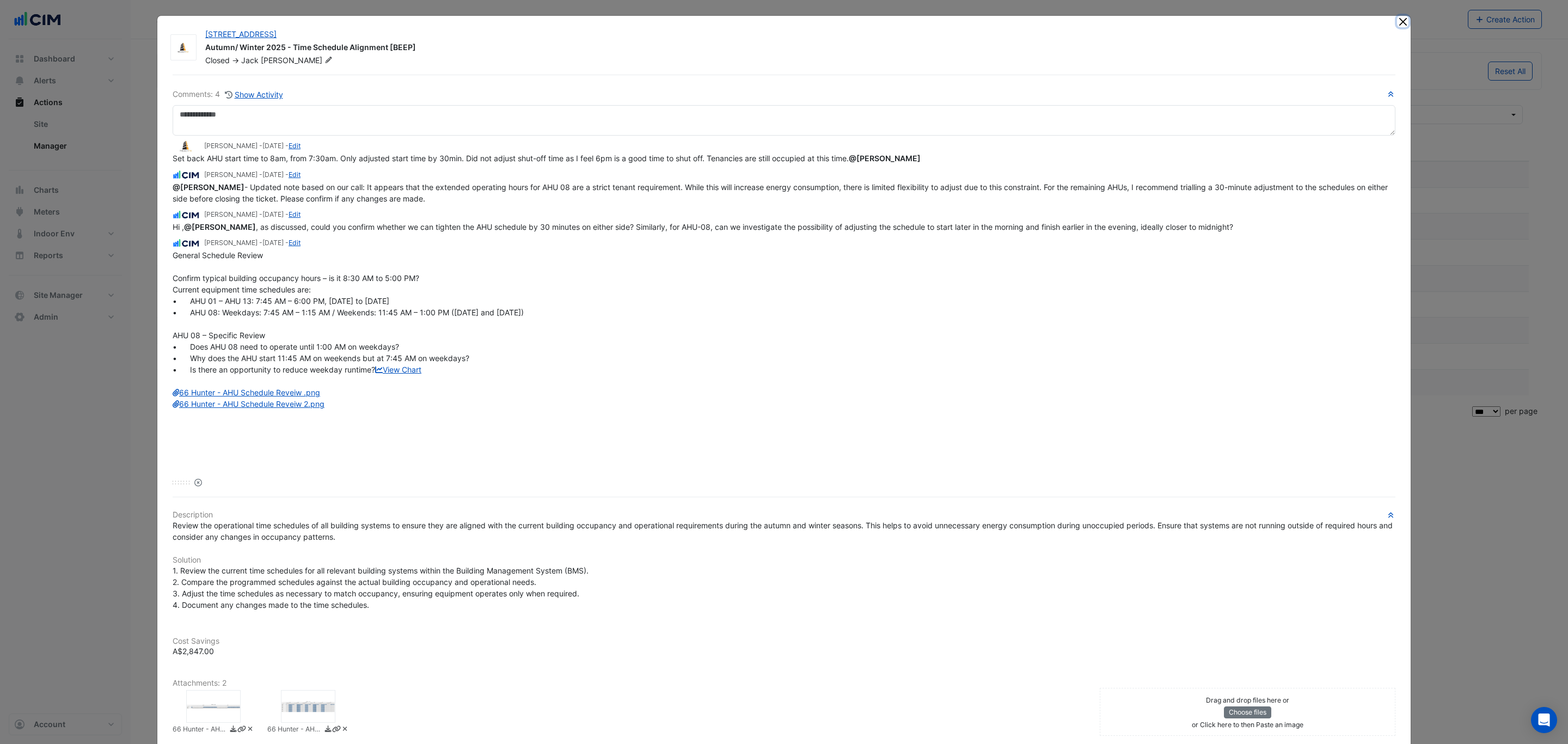
click at [1400, 19] on button "Close" at bounding box center [1403, 21] width 12 height 12
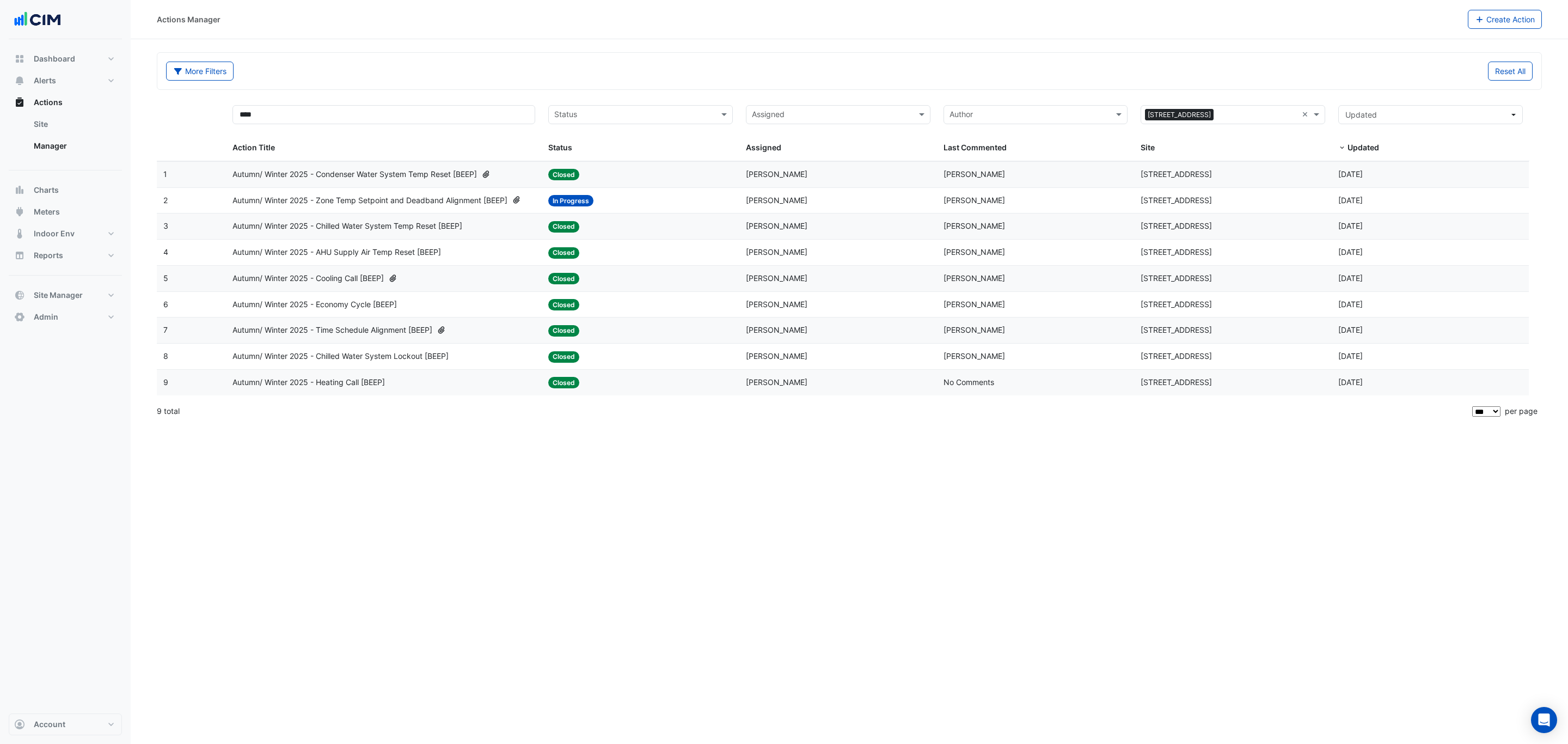
click at [526, 207] on div "Autumn/ Winter 2025 - Zone Temp Setpoint and Deadband Alignment [BEEP]" at bounding box center [383, 201] width 303 height 13
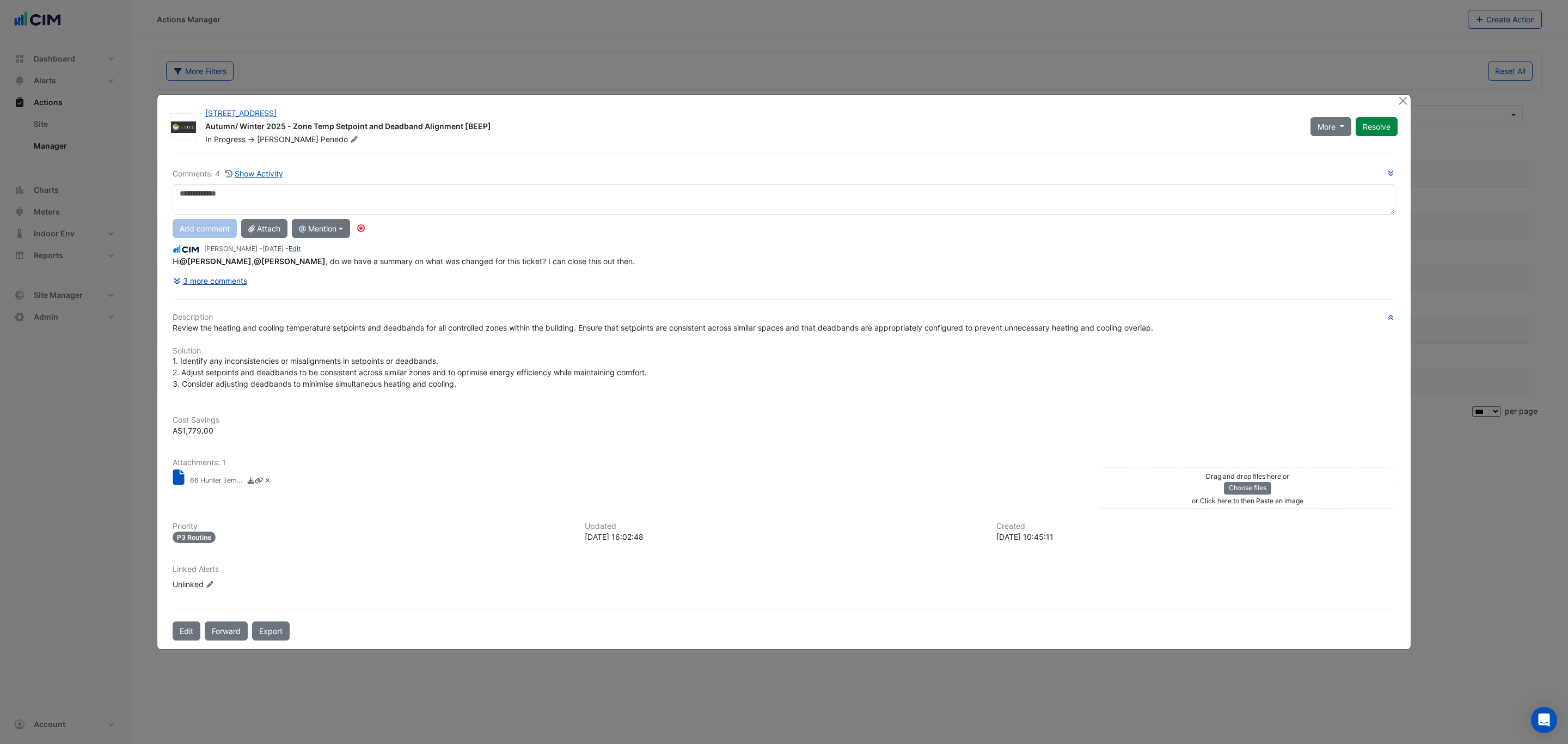
click at [235, 281] on button "3 more comments" at bounding box center [210, 281] width 75 height 19
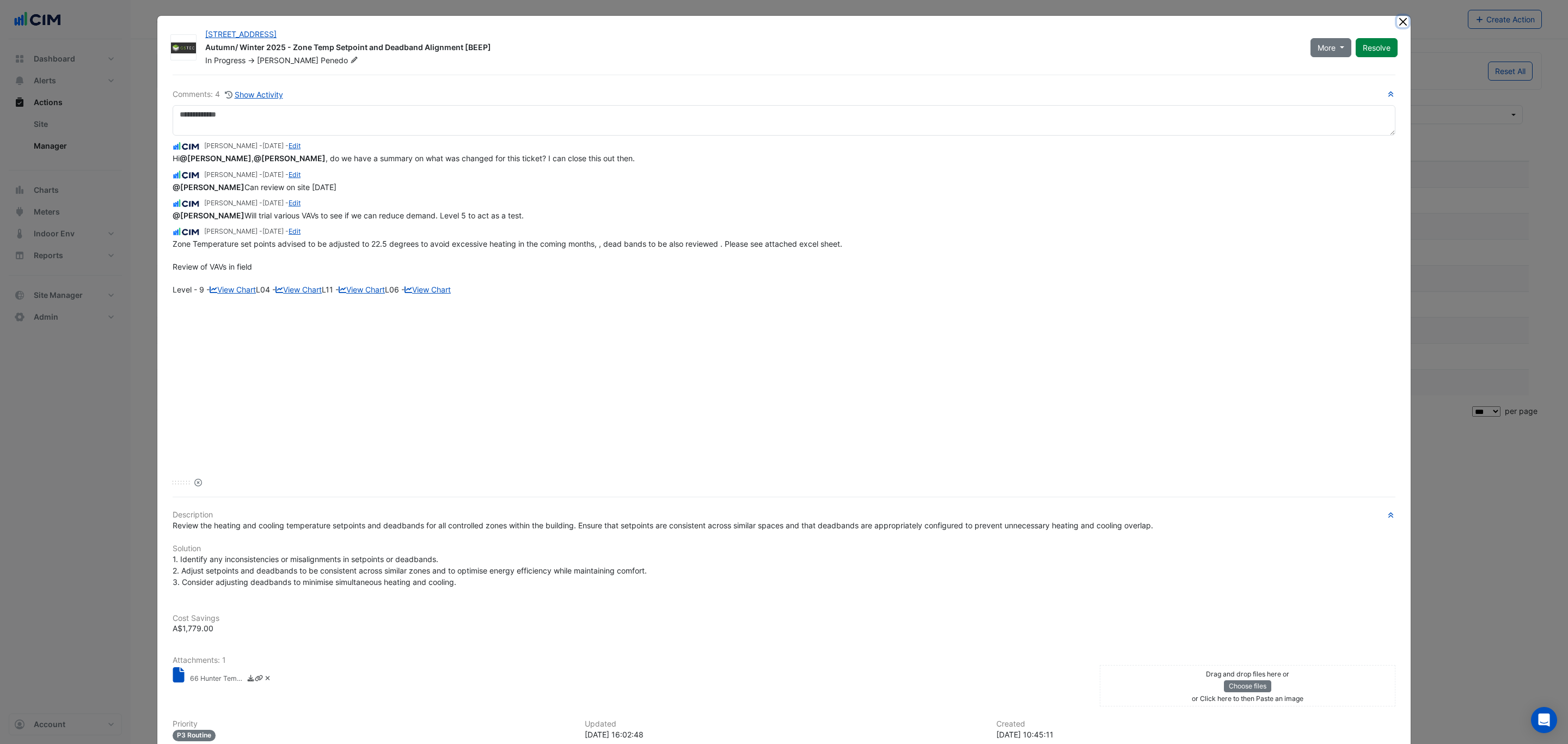
click at [1398, 21] on button "Close" at bounding box center [1403, 21] width 12 height 12
